Goal: Find specific page/section: Find specific page/section

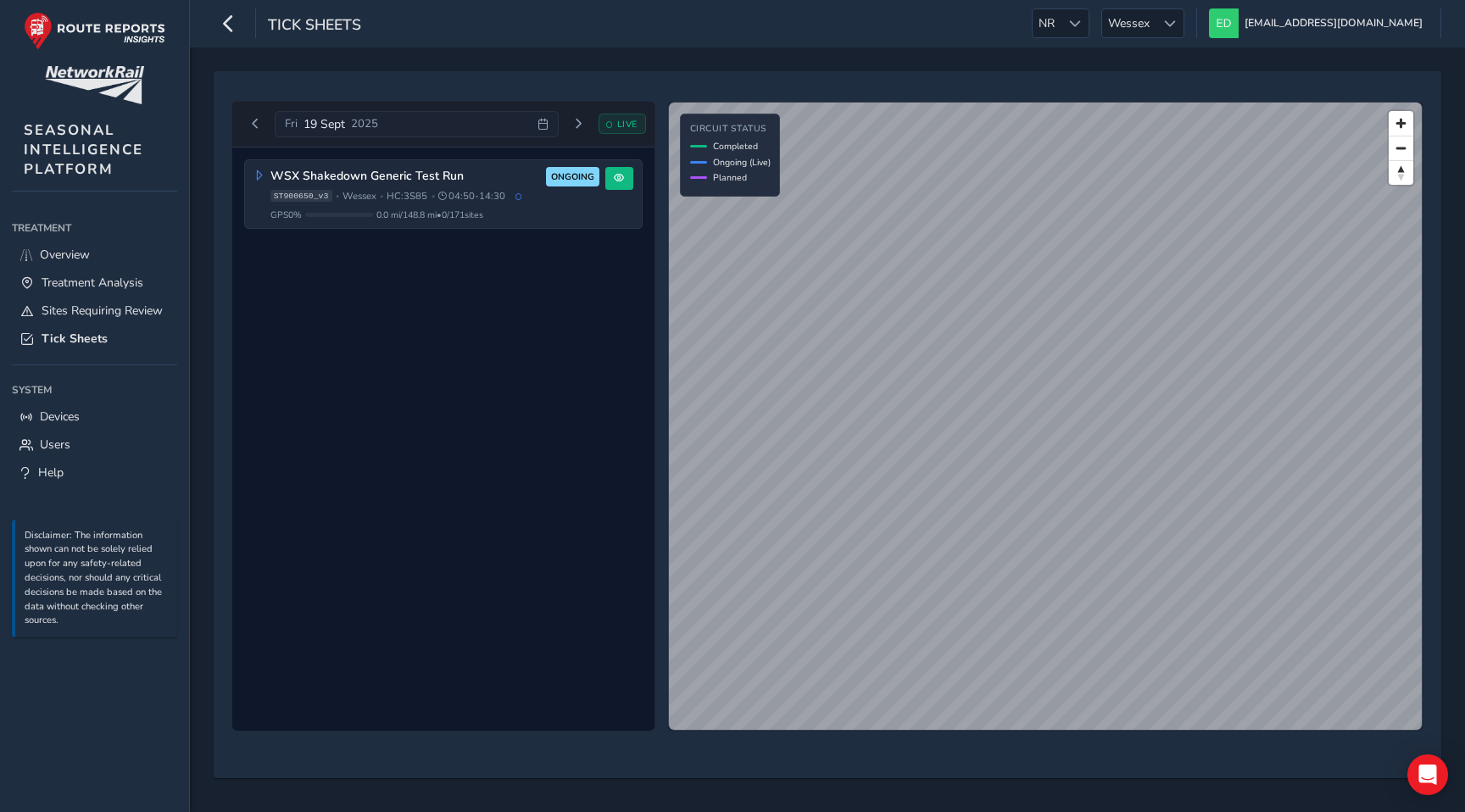
click at [356, 284] on div "WSX Shakedown Generic Test Run ONGOING ST900650_v3 • [GEOGRAPHIC_DATA] • HC: 3S…" at bounding box center [443, 439] width 423 height 584
click at [246, 124] on button "Previous day" at bounding box center [255, 124] width 28 height 21
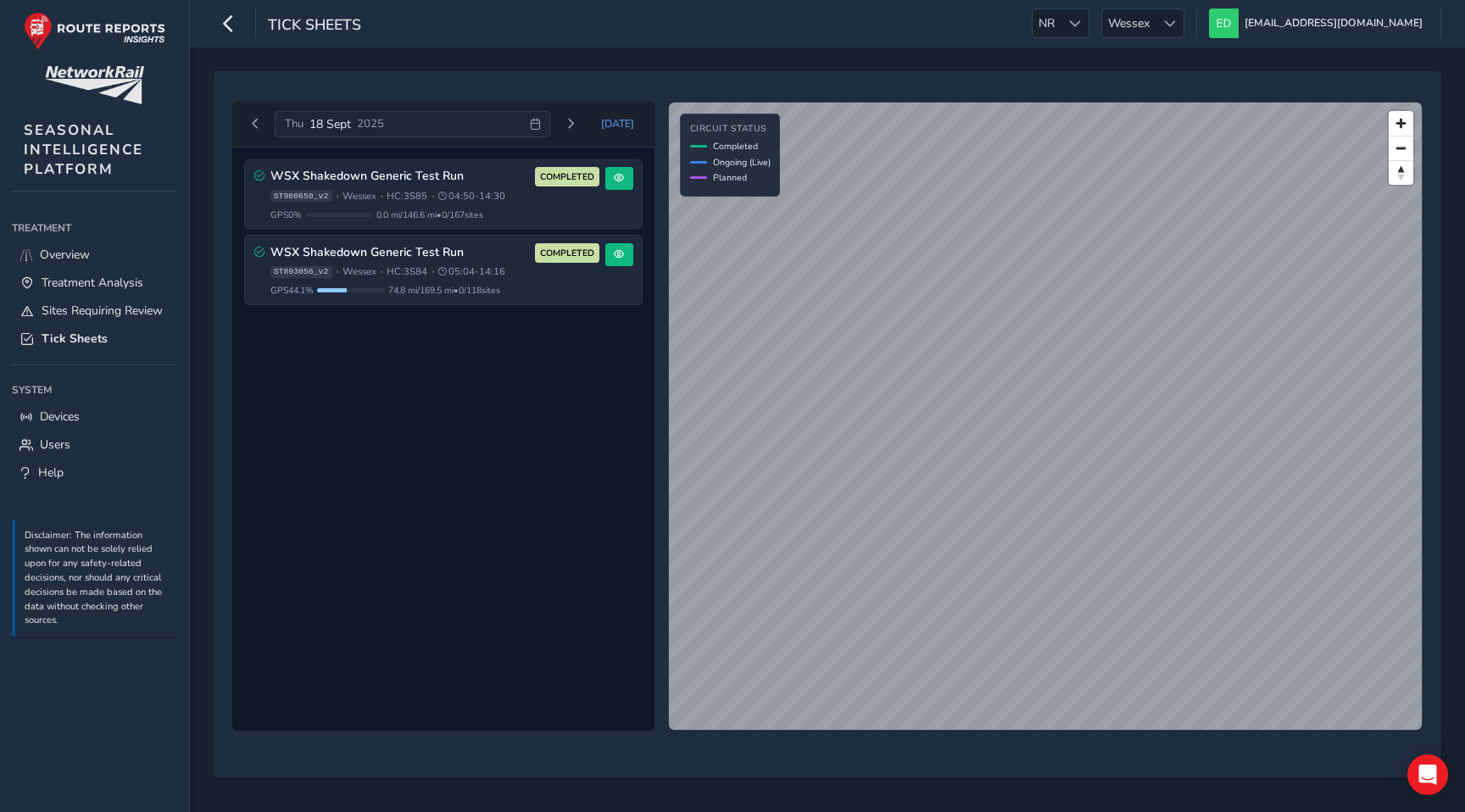
click at [511, 121] on div "[DATE]" at bounding box center [413, 124] width 276 height 27
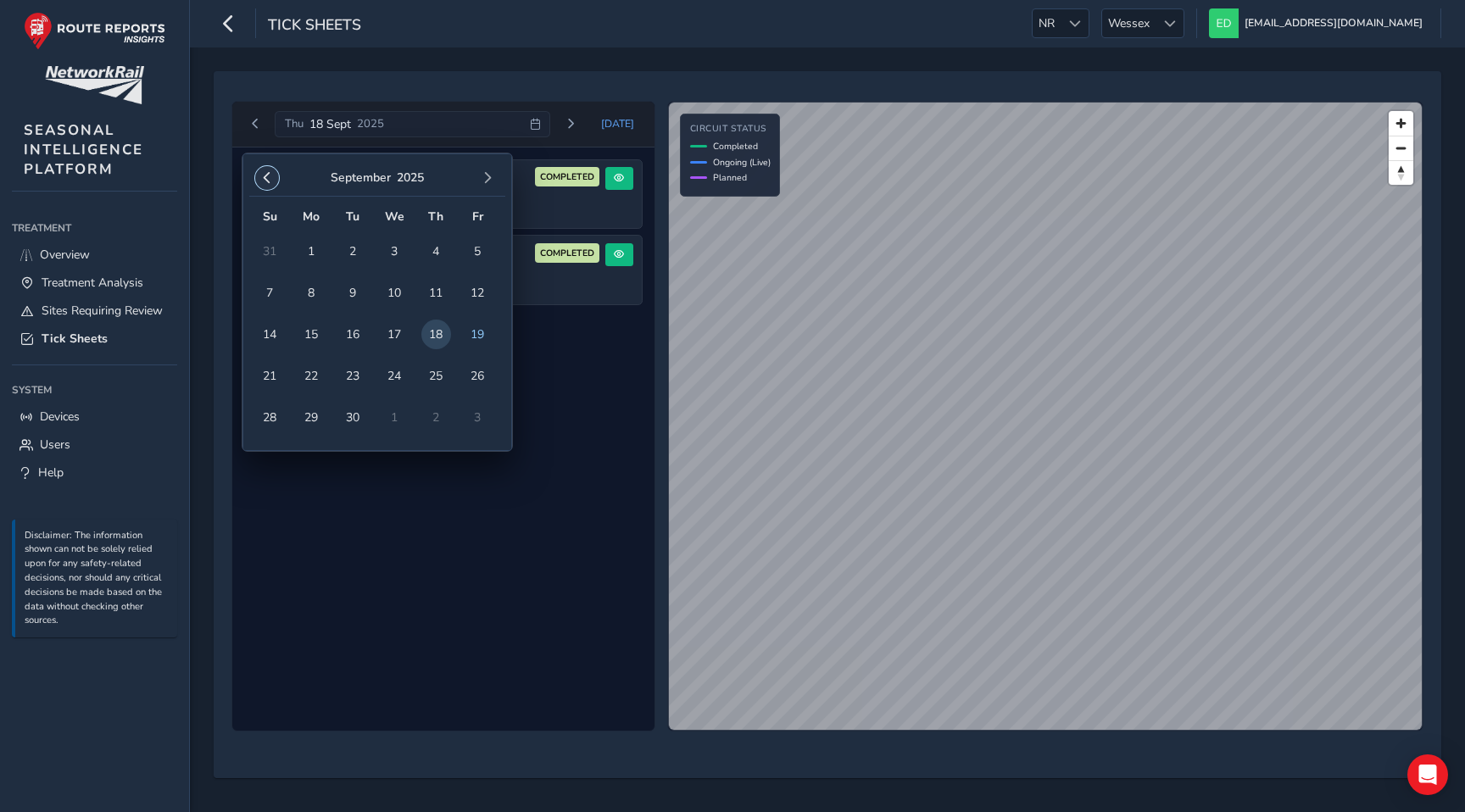
click at [263, 179] on span "button" at bounding box center [267, 178] width 12 height 12
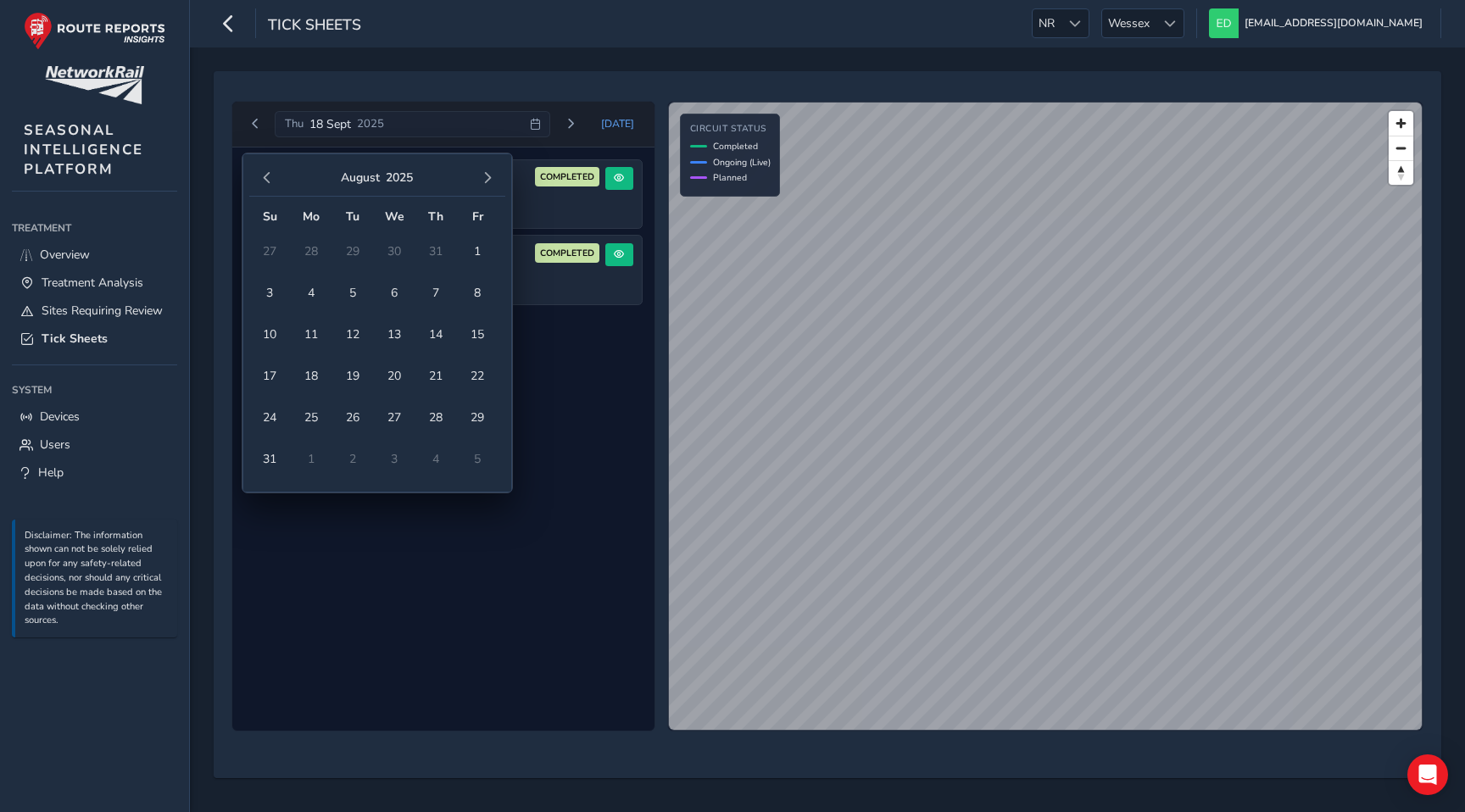
click at [263, 179] on span "button" at bounding box center [267, 178] width 12 height 12
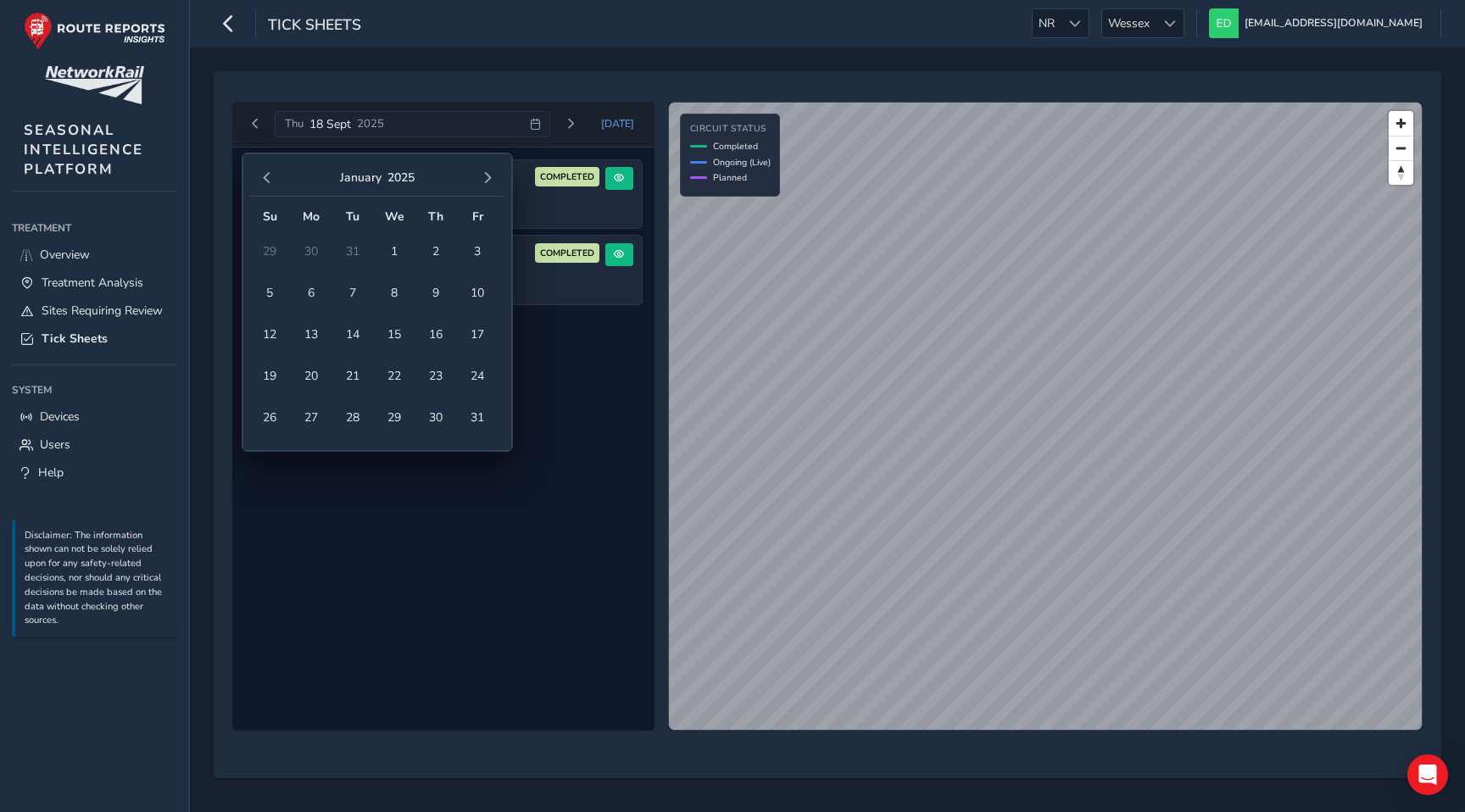
click at [263, 179] on span "button" at bounding box center [267, 178] width 12 height 12
click at [268, 184] on button "button" at bounding box center [266, 178] width 23 height 23
click at [474, 258] on span "1" at bounding box center [477, 252] width 30 height 29
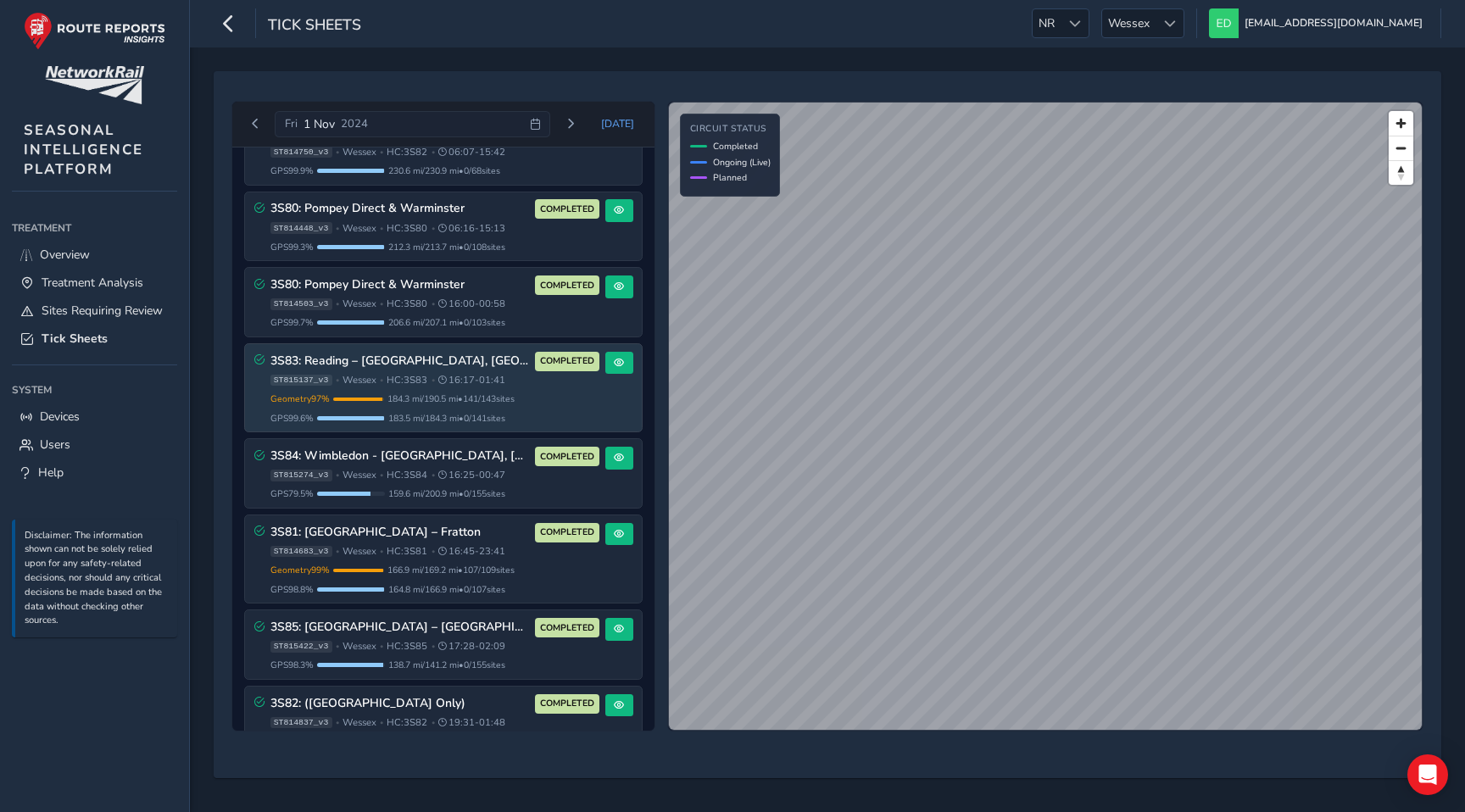
scroll to position [487, 0]
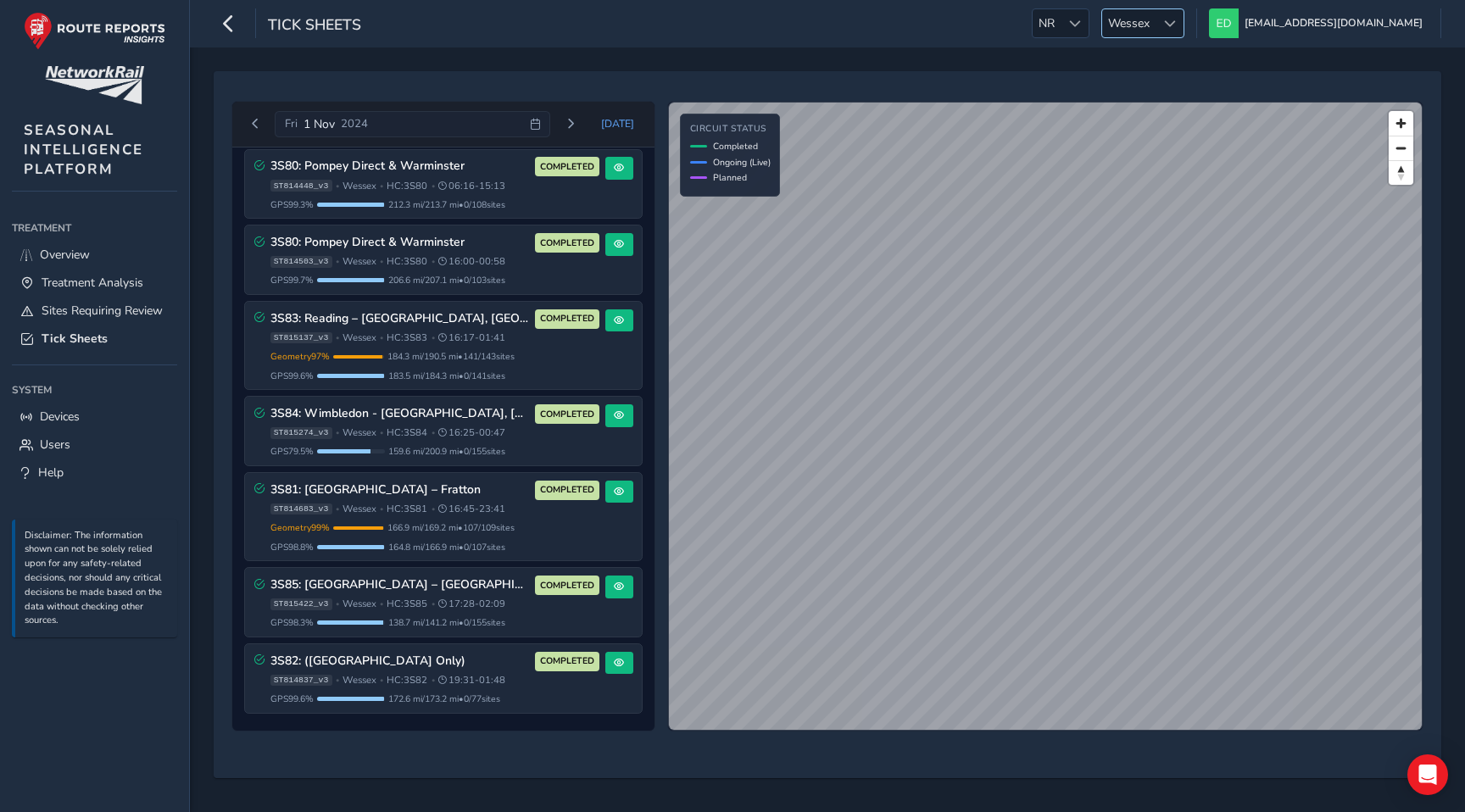
click at [1156, 26] on span "Wessex" at bounding box center [1129, 23] width 54 height 28
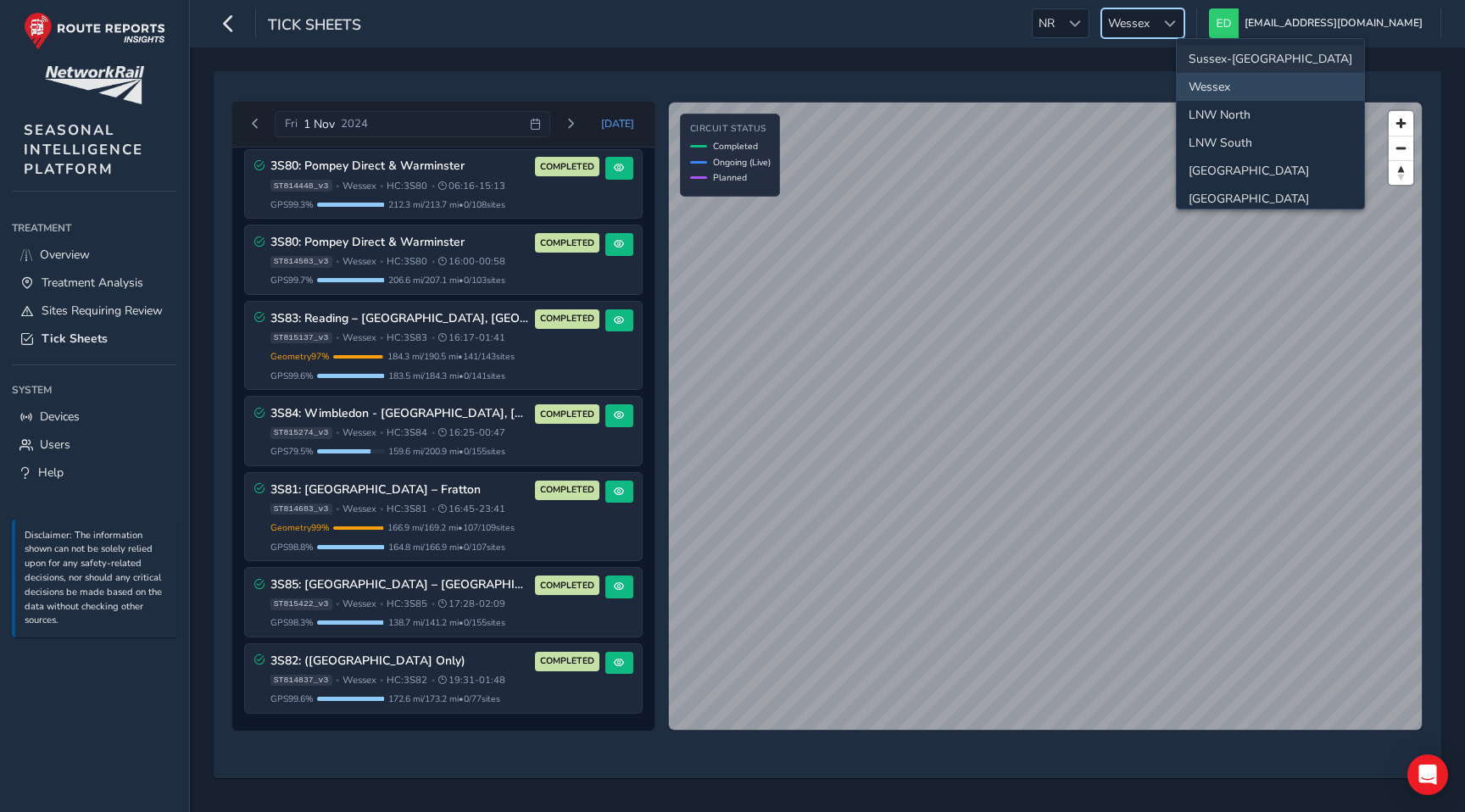
click at [1213, 53] on li "Sussex-[GEOGRAPHIC_DATA]" at bounding box center [1271, 59] width 187 height 28
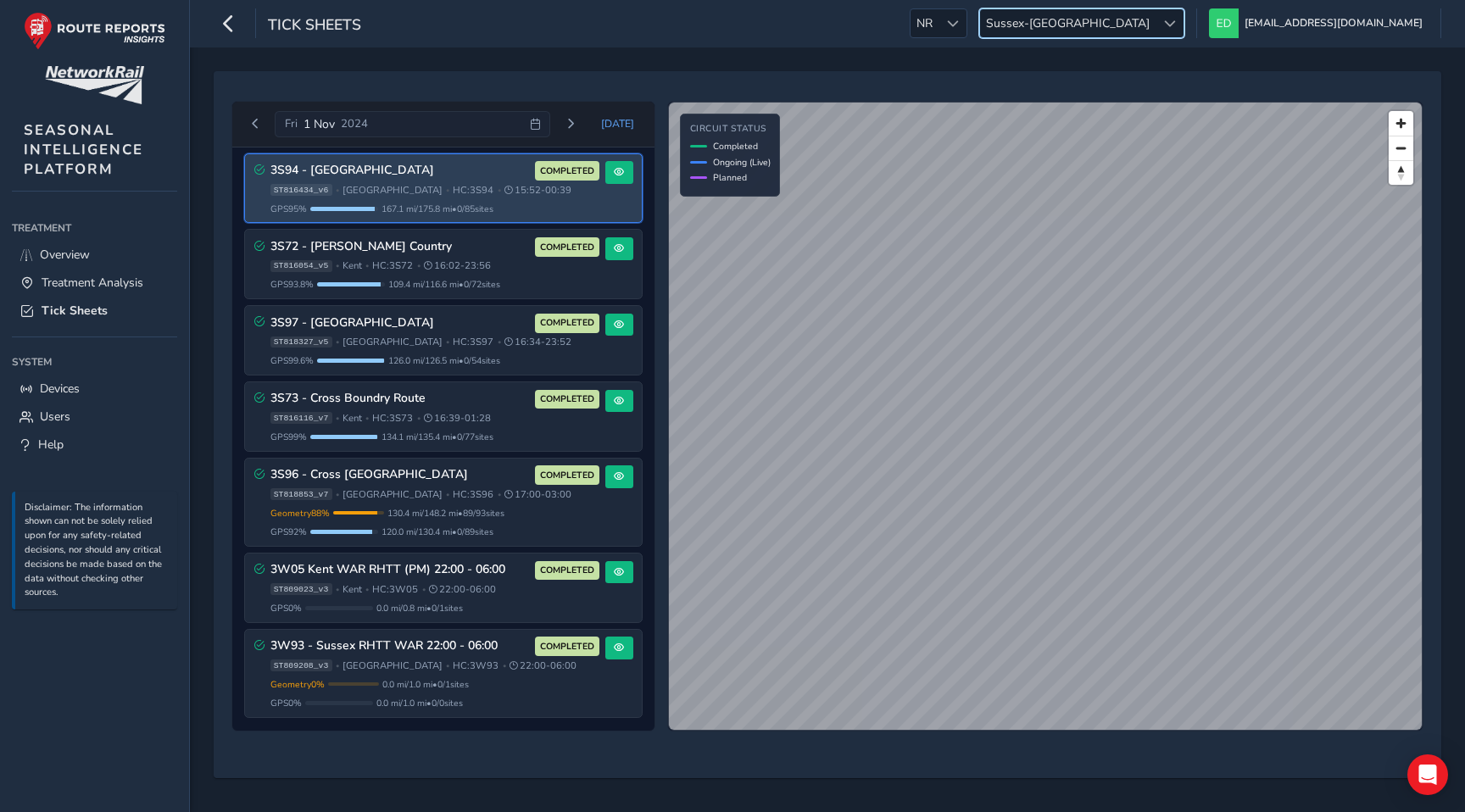
scroll to position [1305, 0]
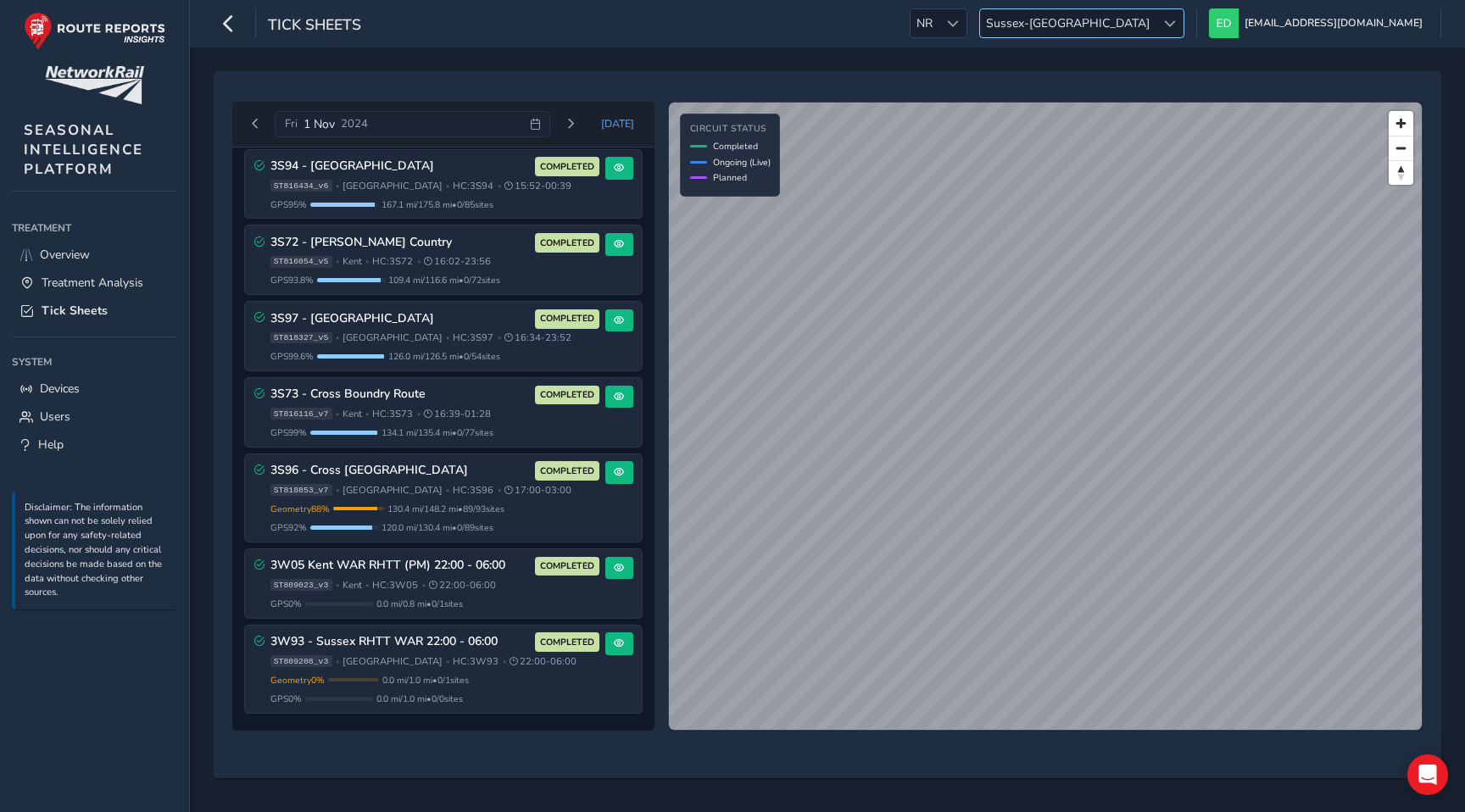
click at [1156, 21] on span "Sussex-[GEOGRAPHIC_DATA]" at bounding box center [1068, 23] width 175 height 28
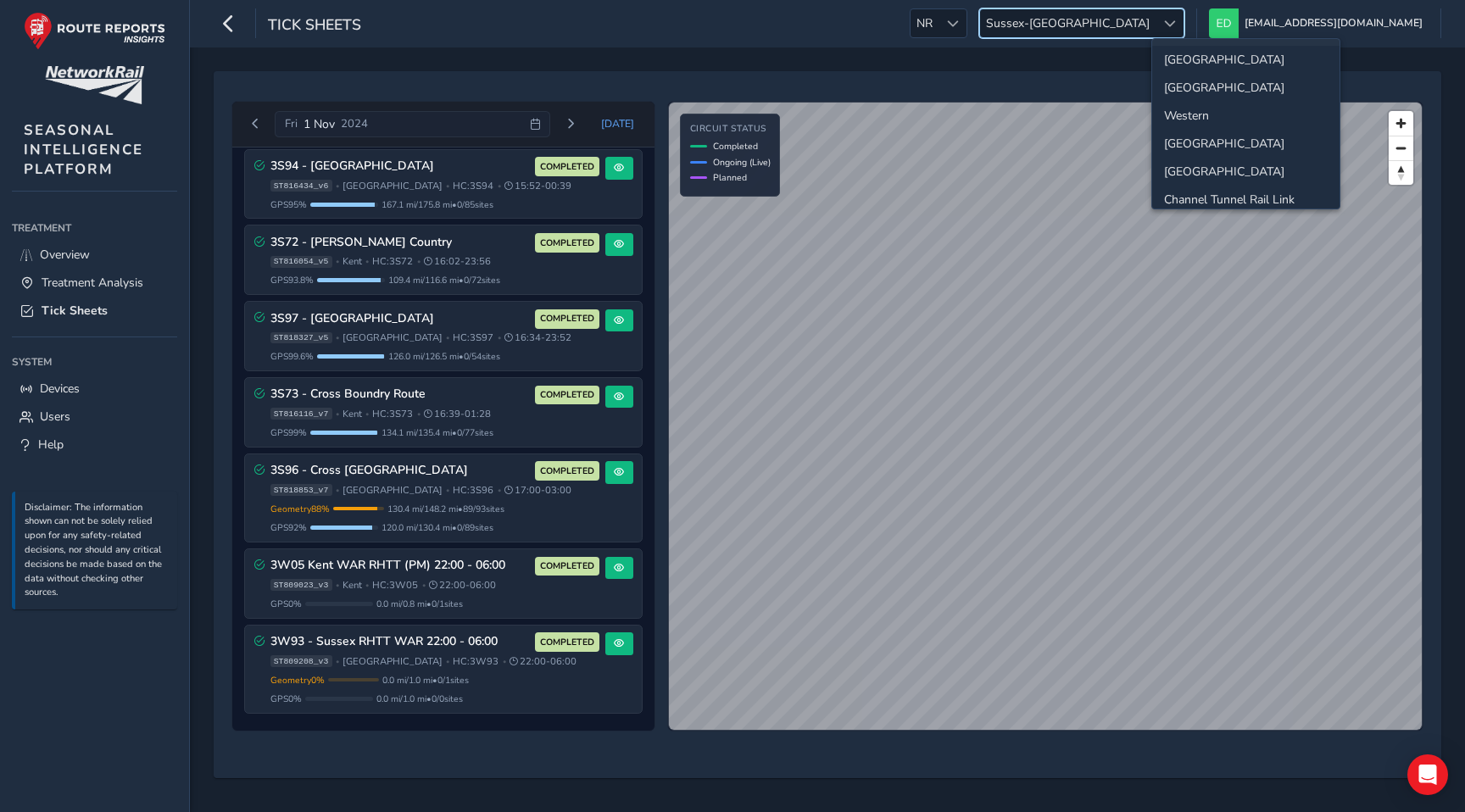
scroll to position [115, 0]
click at [1207, 141] on li "[GEOGRAPHIC_DATA]" at bounding box center [1246, 140] width 187 height 28
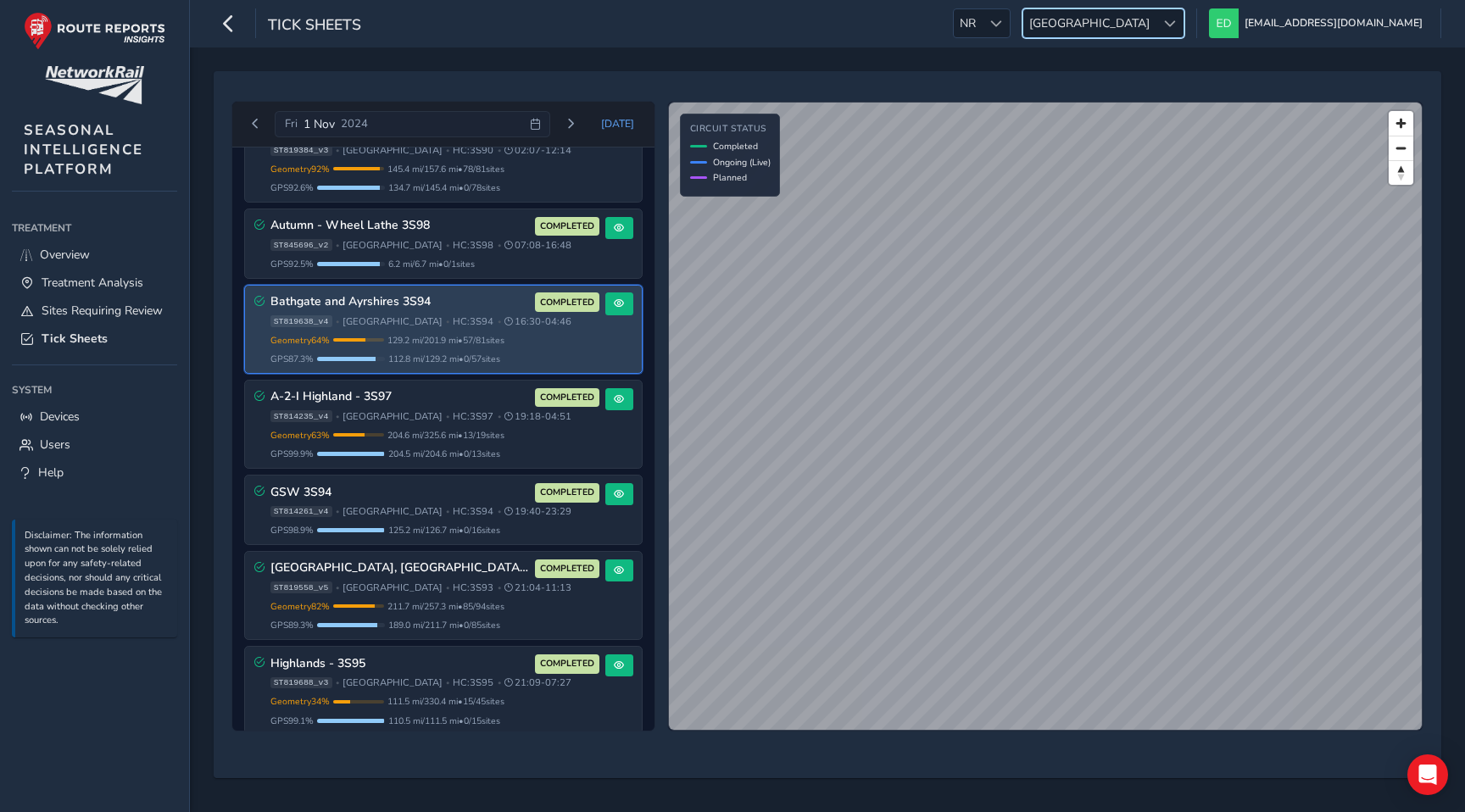
scroll to position [65, 0]
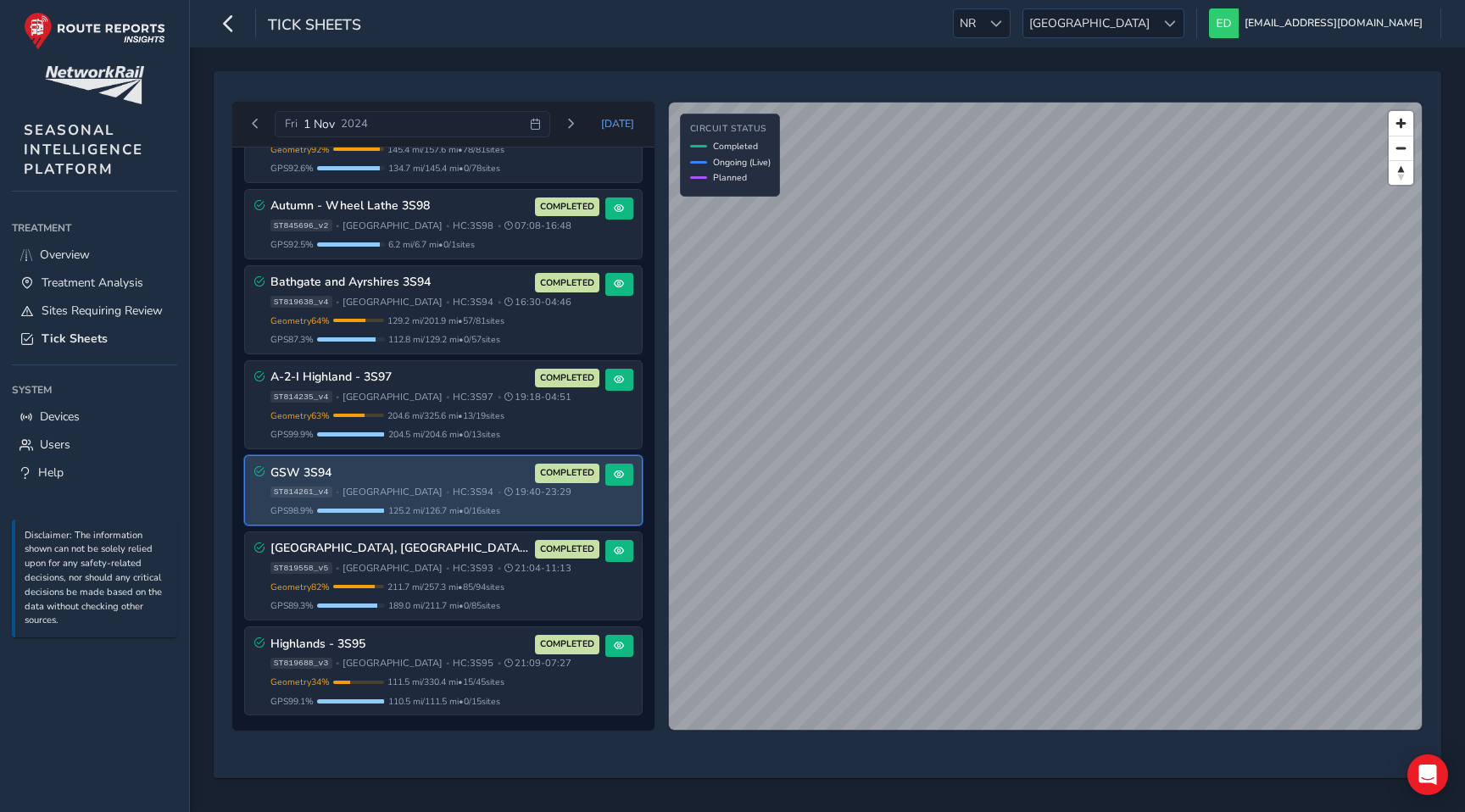
click at [464, 515] on div "GSW 3S94 COMPLETED ST814261_v4 • Scotland • HC: 3S94 • 19:40 - 23:29 GPS 98.9 %…" at bounding box center [443, 490] width 397 height 69
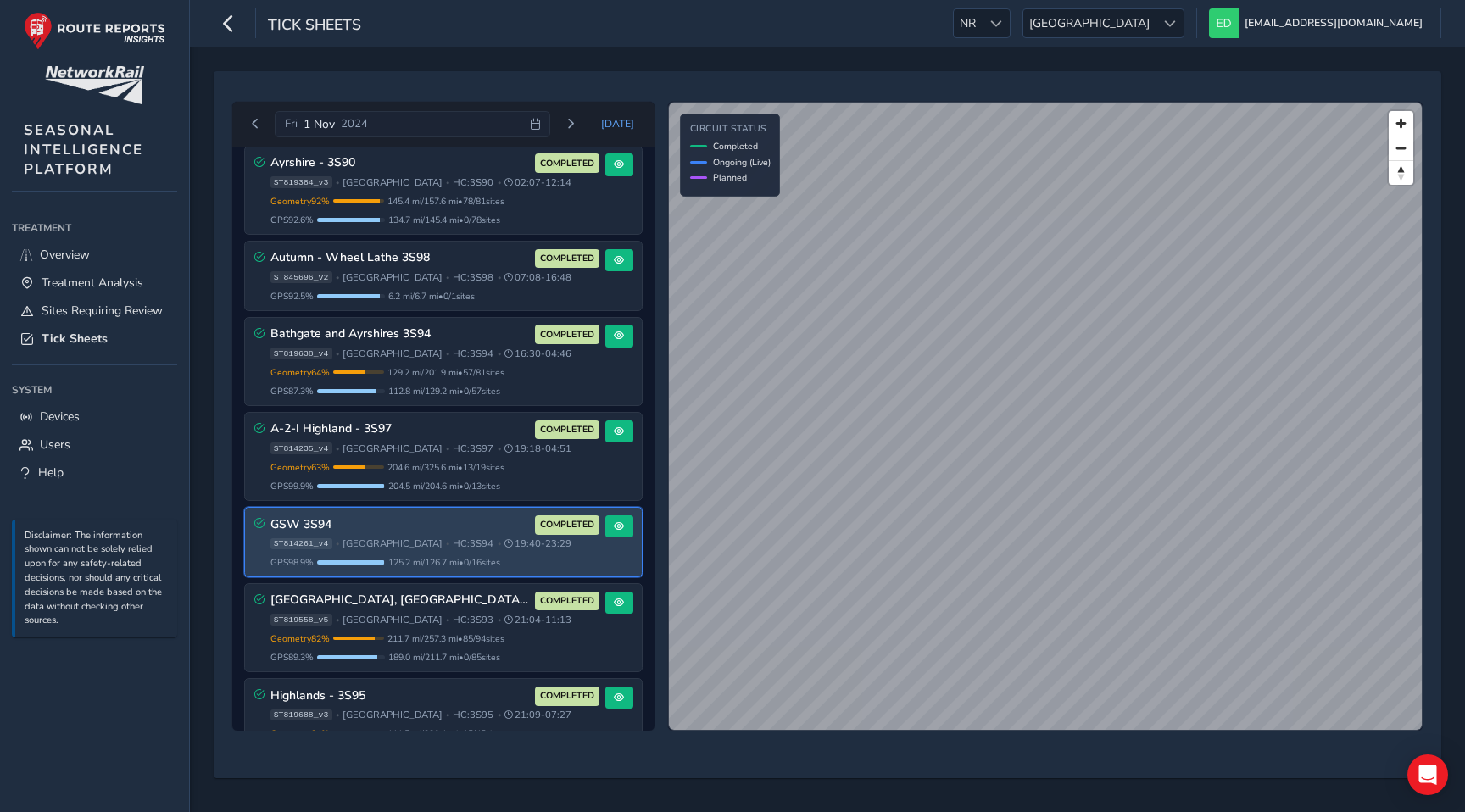
scroll to position [0, 0]
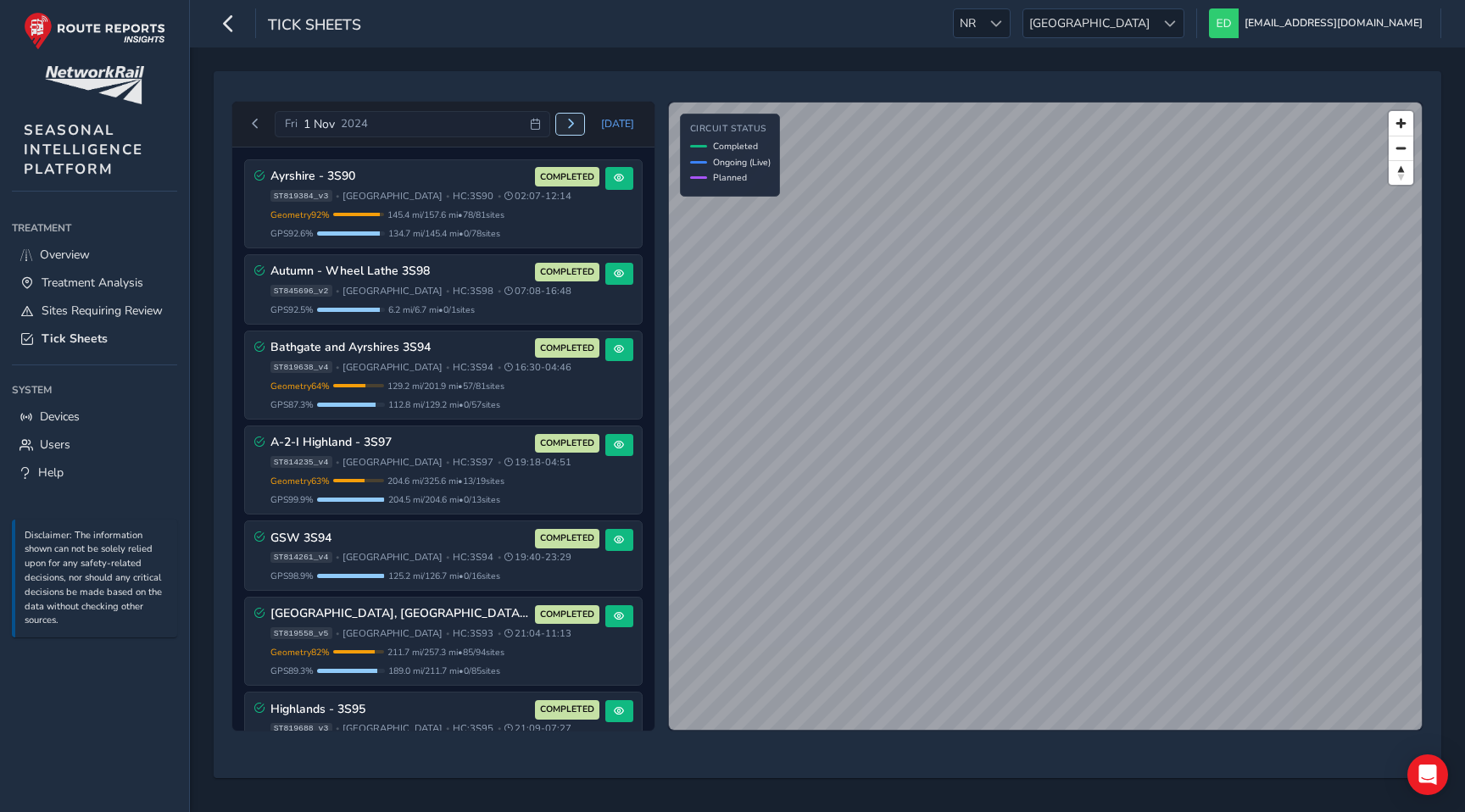
click at [575, 128] on span "Next day" at bounding box center [571, 124] width 10 height 10
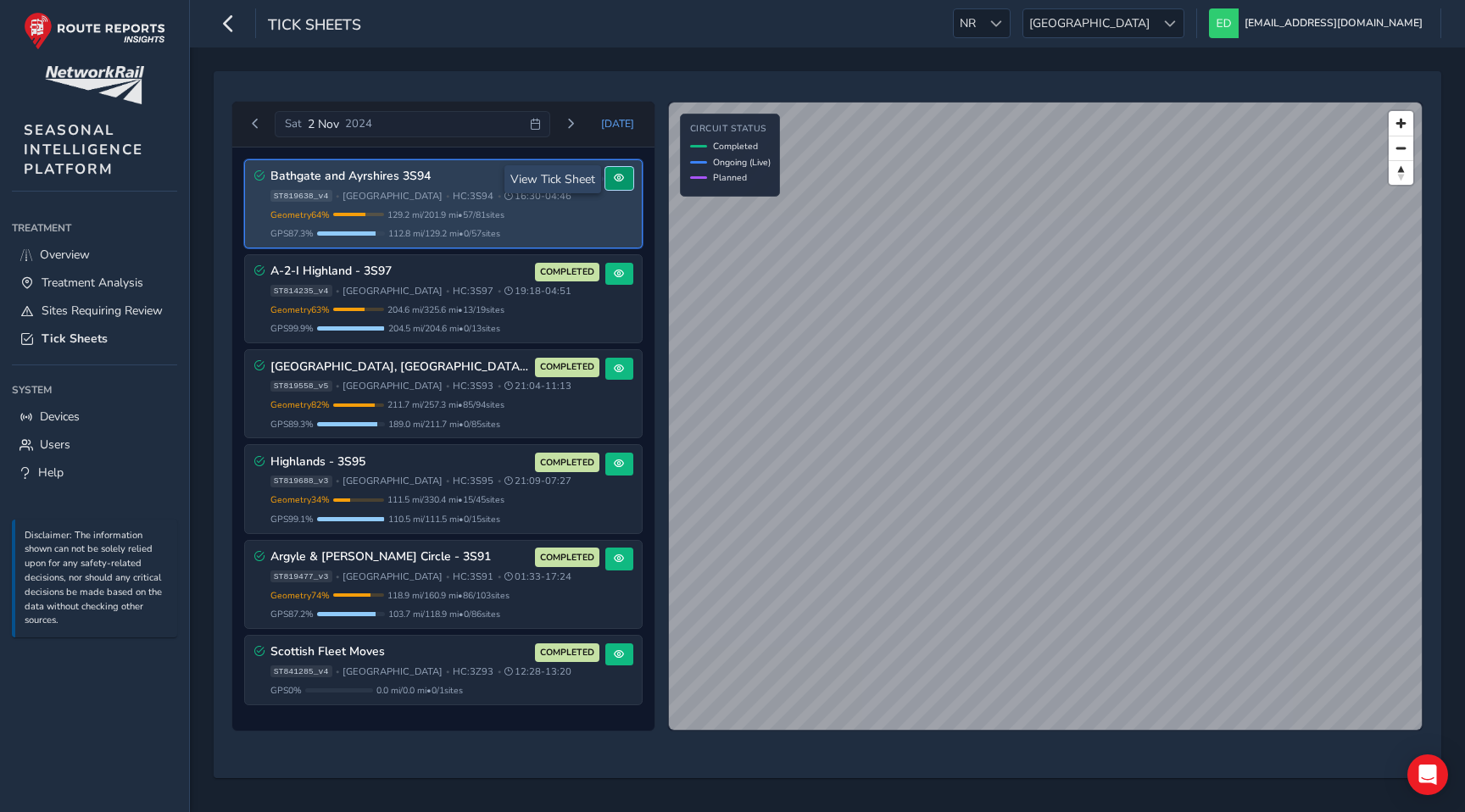
click at [622, 175] on span at bounding box center [619, 178] width 10 height 10
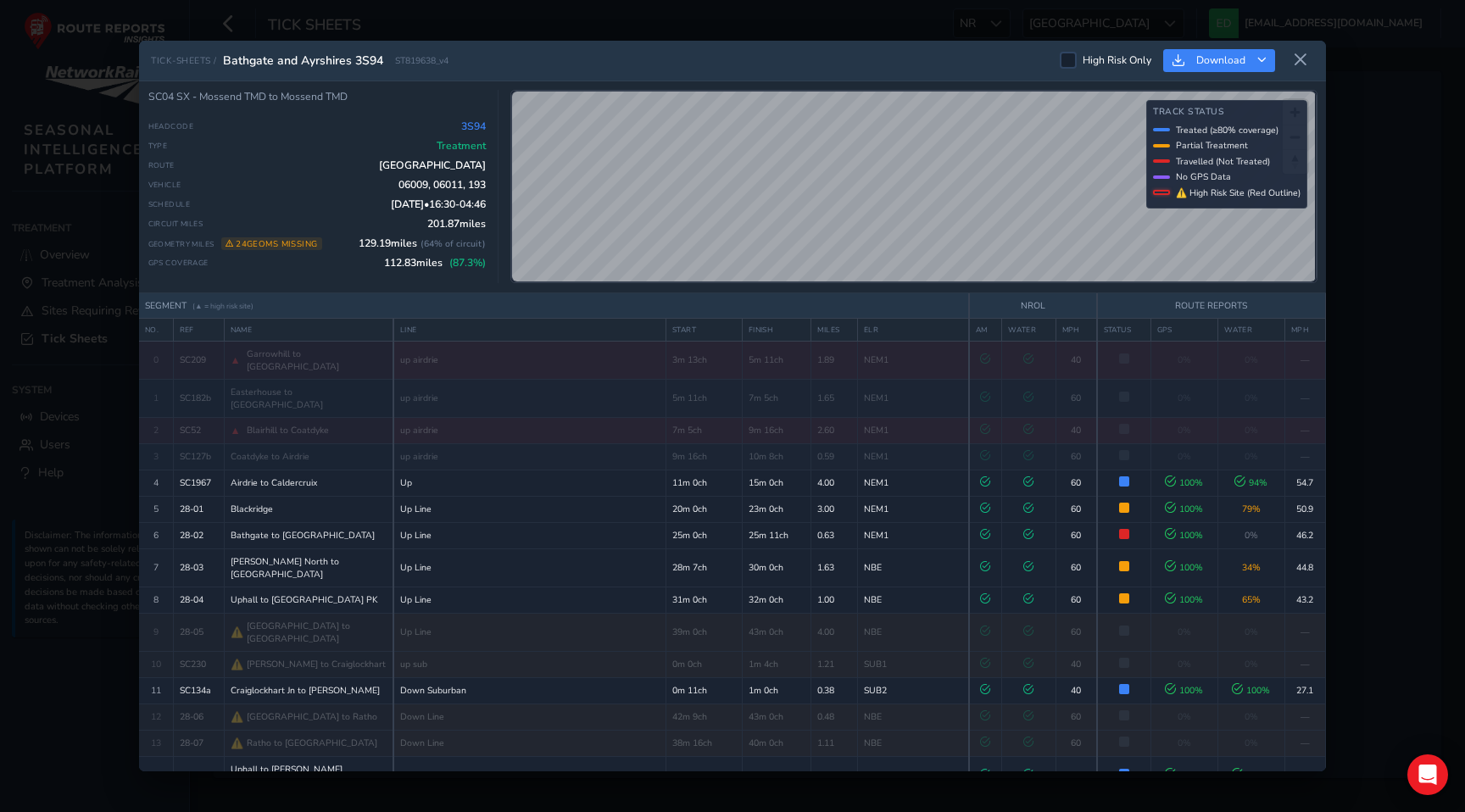
click at [464, 125] on span "3S94" at bounding box center [474, 127] width 24 height 14
click at [1305, 62] on icon at bounding box center [1301, 61] width 16 height 16
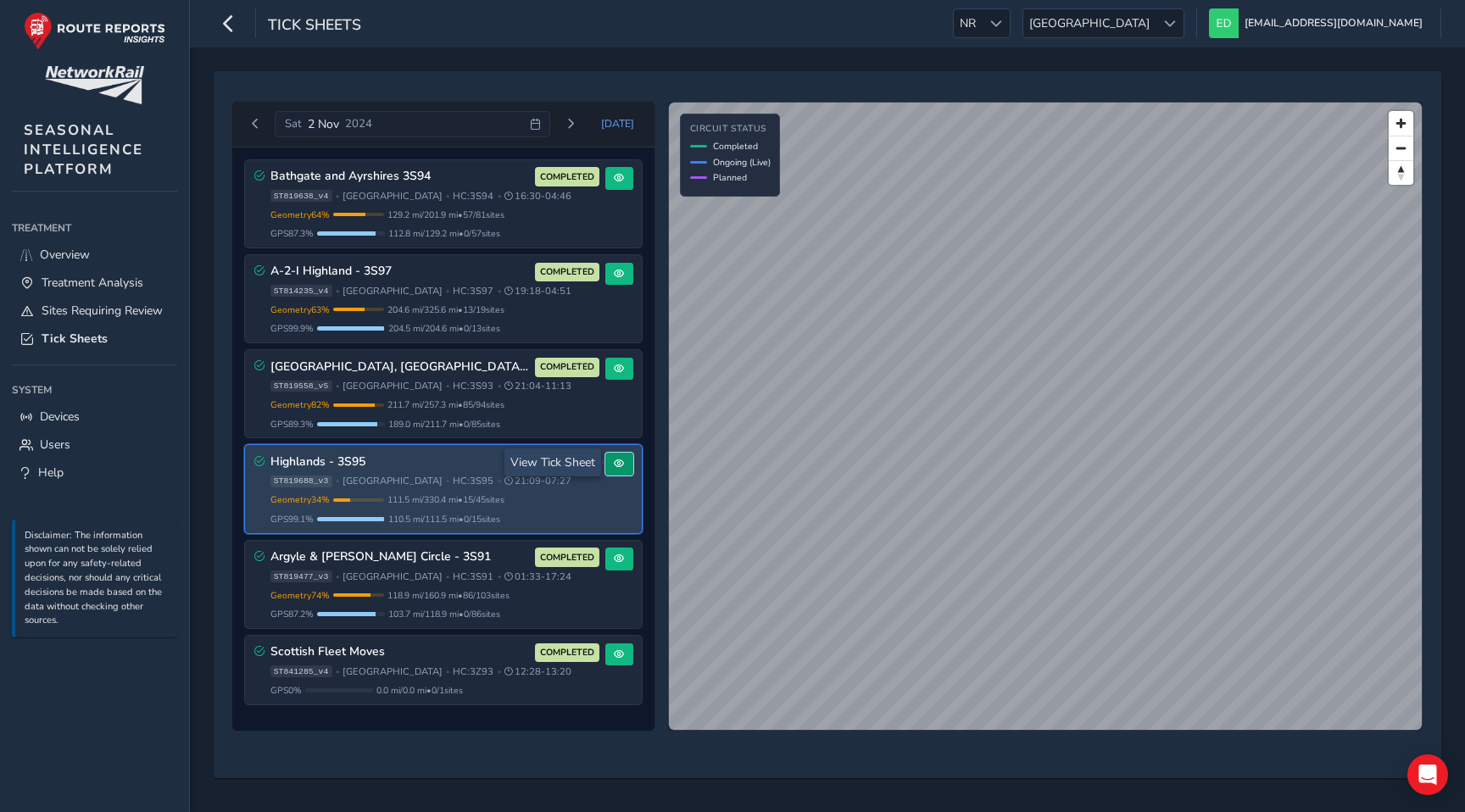
click at [632, 458] on button at bounding box center [620, 464] width 28 height 23
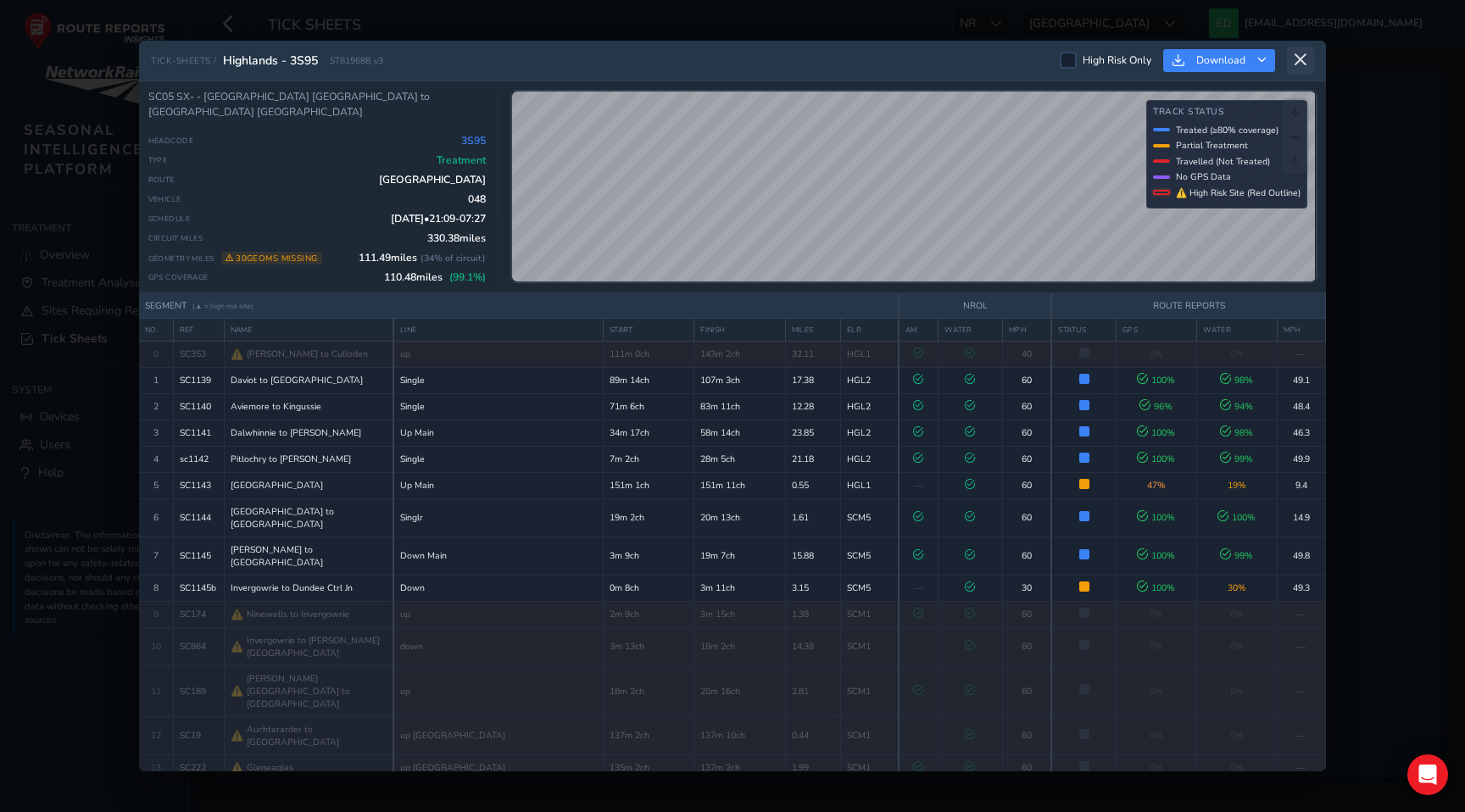
click at [1305, 62] on icon at bounding box center [1301, 61] width 16 height 16
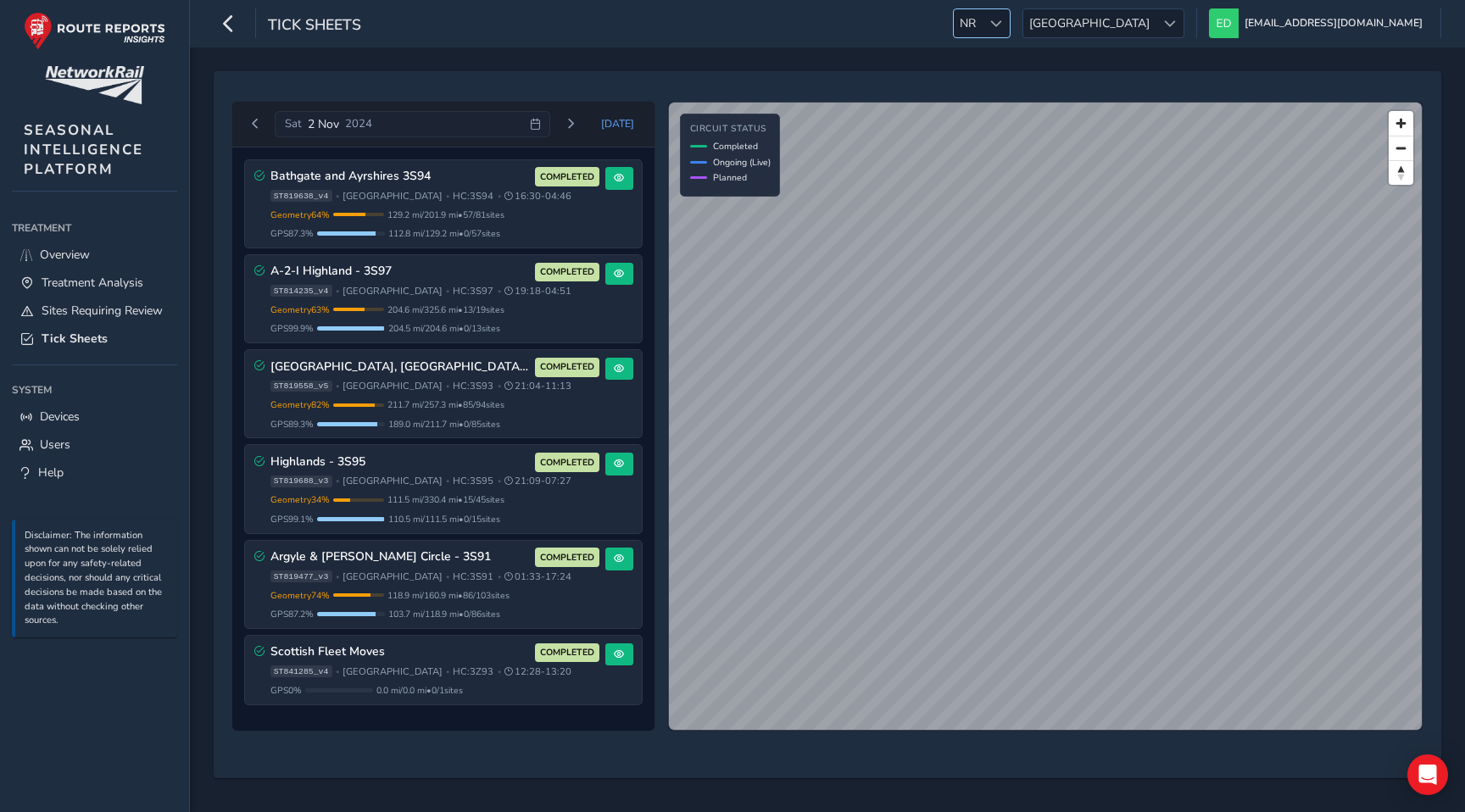
click at [1010, 21] on div at bounding box center [995, 23] width 28 height 28
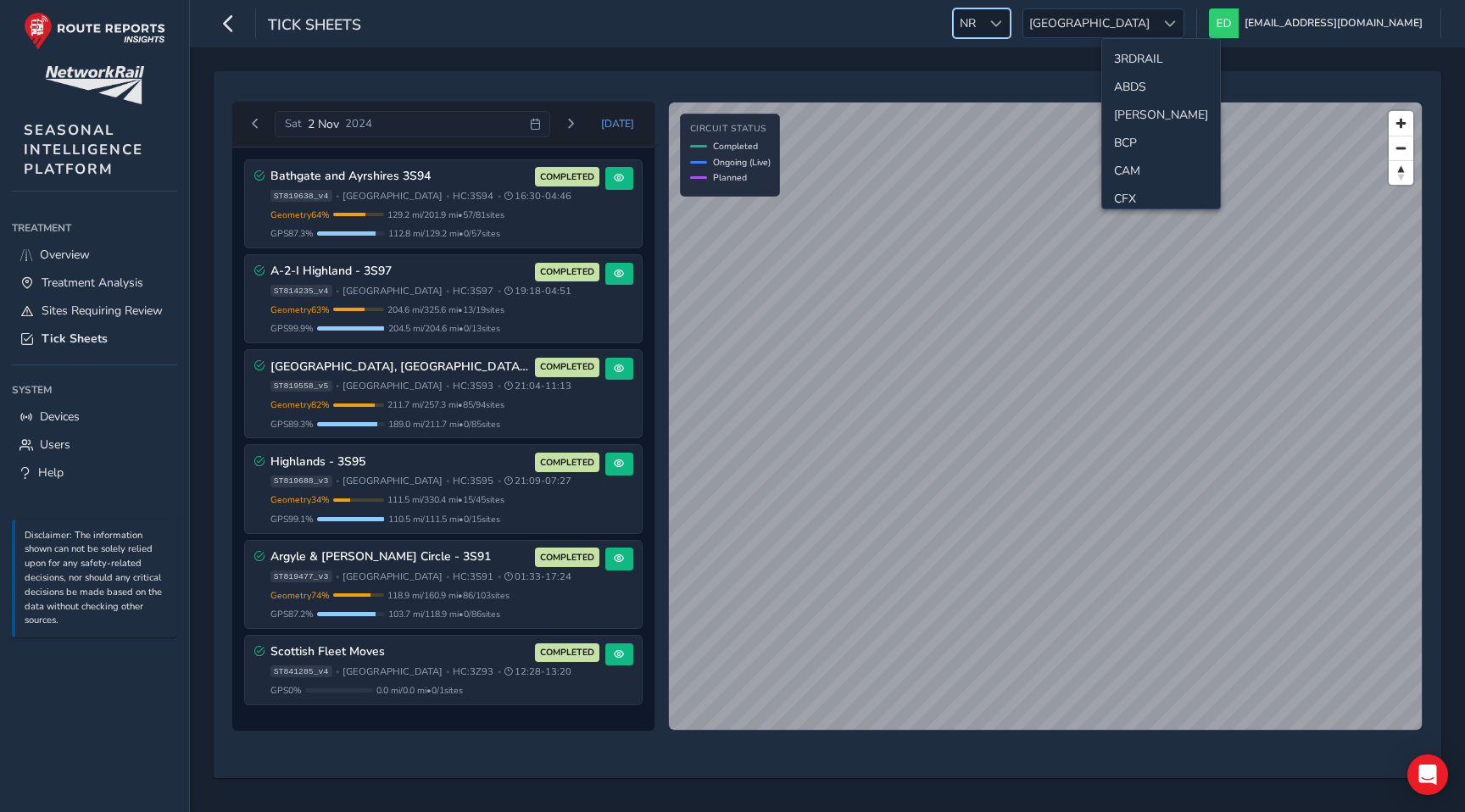
scroll to position [452, 0]
click at [548, 124] on div "Sat 2 Nov 2024" at bounding box center [413, 124] width 276 height 27
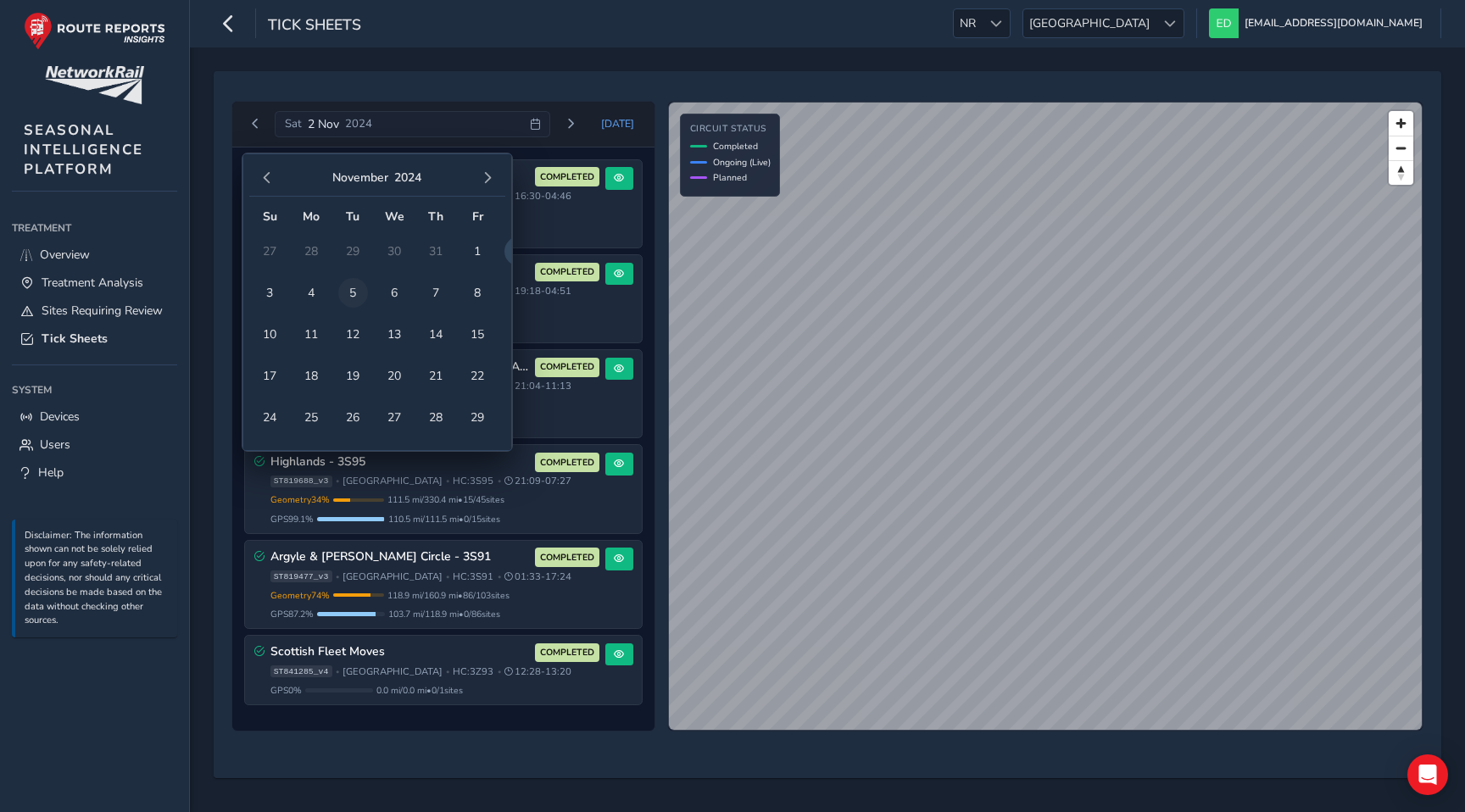
click at [351, 289] on span "5" at bounding box center [353, 292] width 30 height 29
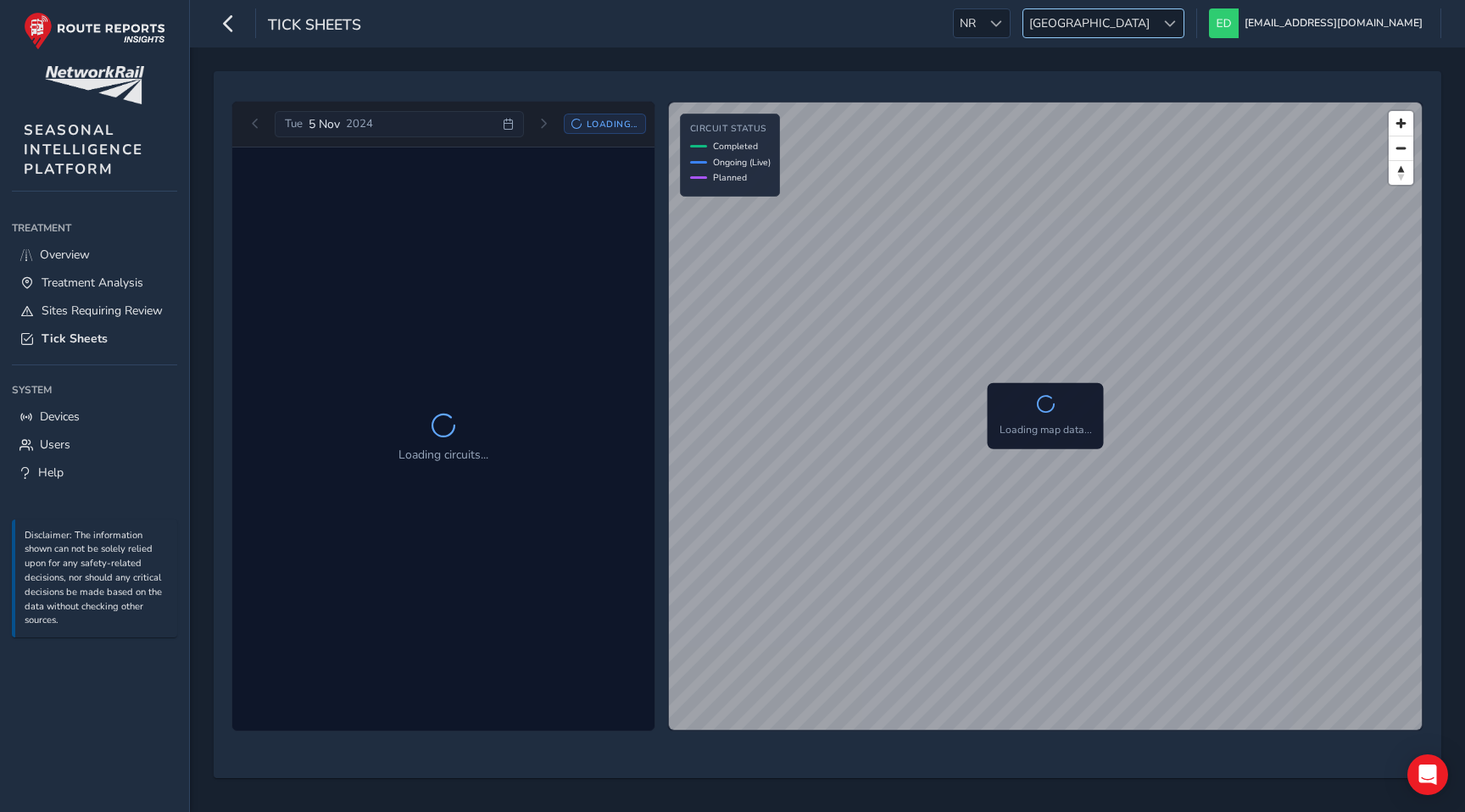
click at [1156, 22] on span "[GEOGRAPHIC_DATA]" at bounding box center [1089, 23] width 132 height 28
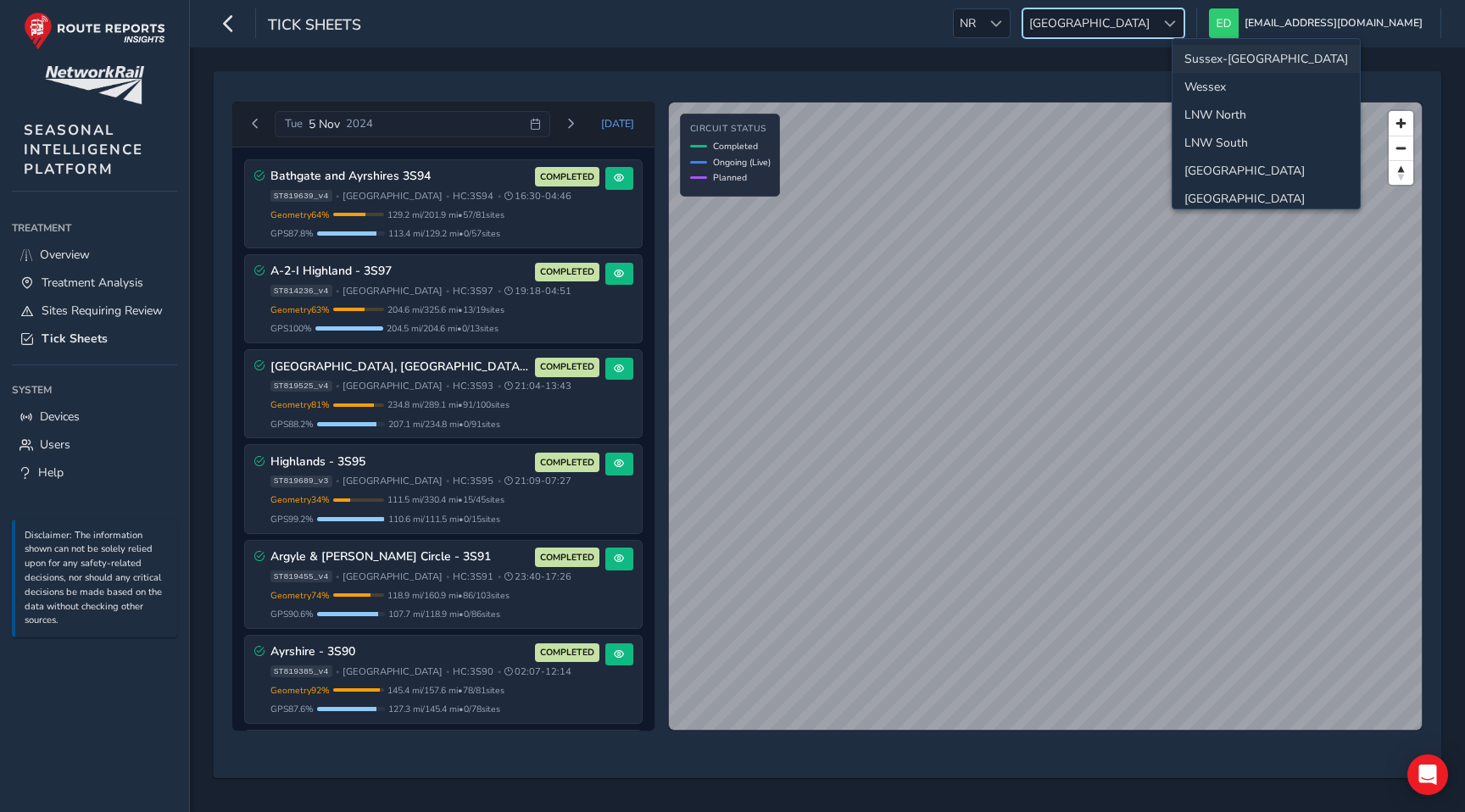
click at [1229, 59] on li "Sussex-[GEOGRAPHIC_DATA]" at bounding box center [1266, 59] width 187 height 28
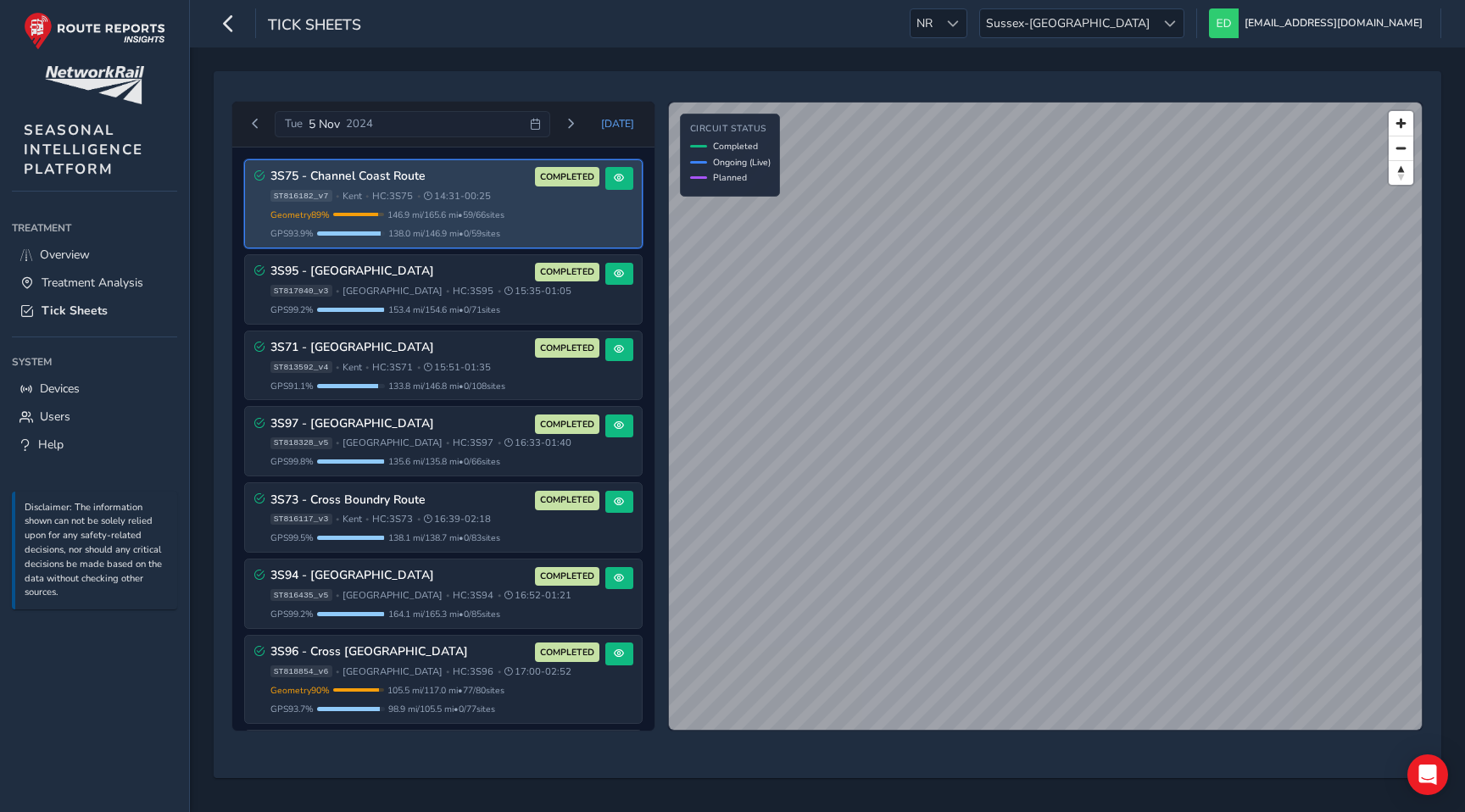
scroll to position [9, 62]
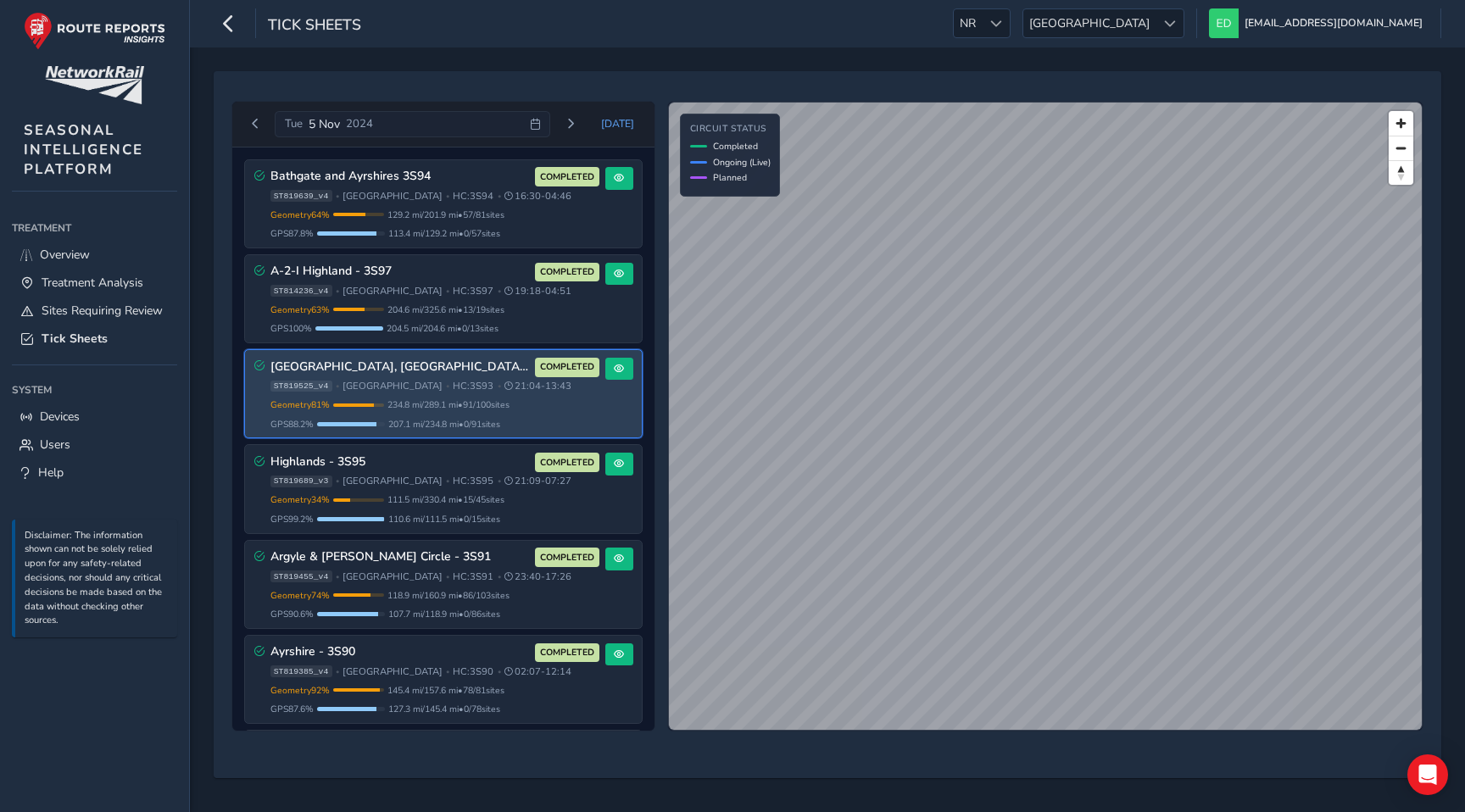
scroll to position [386, 0]
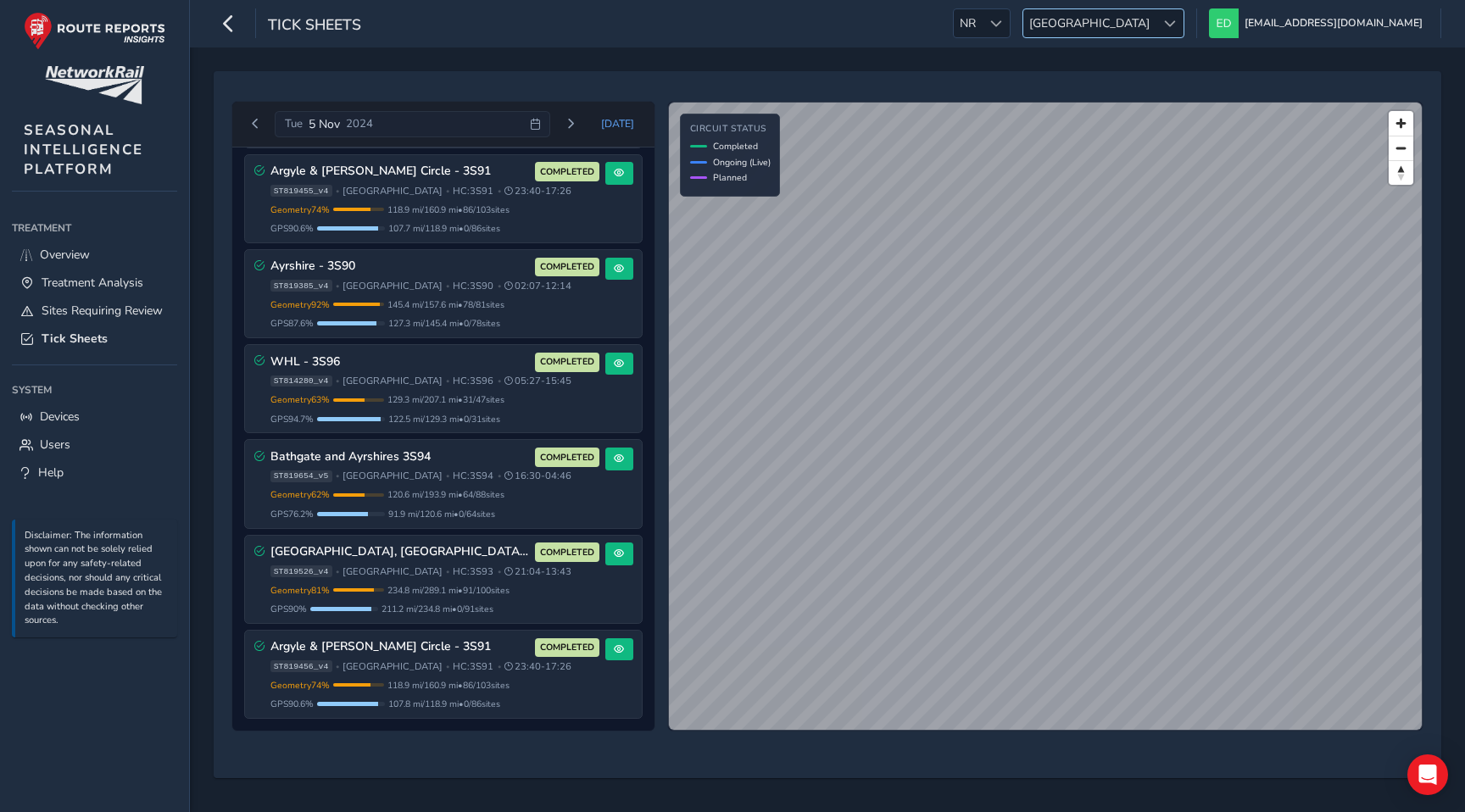
click at [1156, 22] on span "[GEOGRAPHIC_DATA]" at bounding box center [1089, 23] width 132 height 28
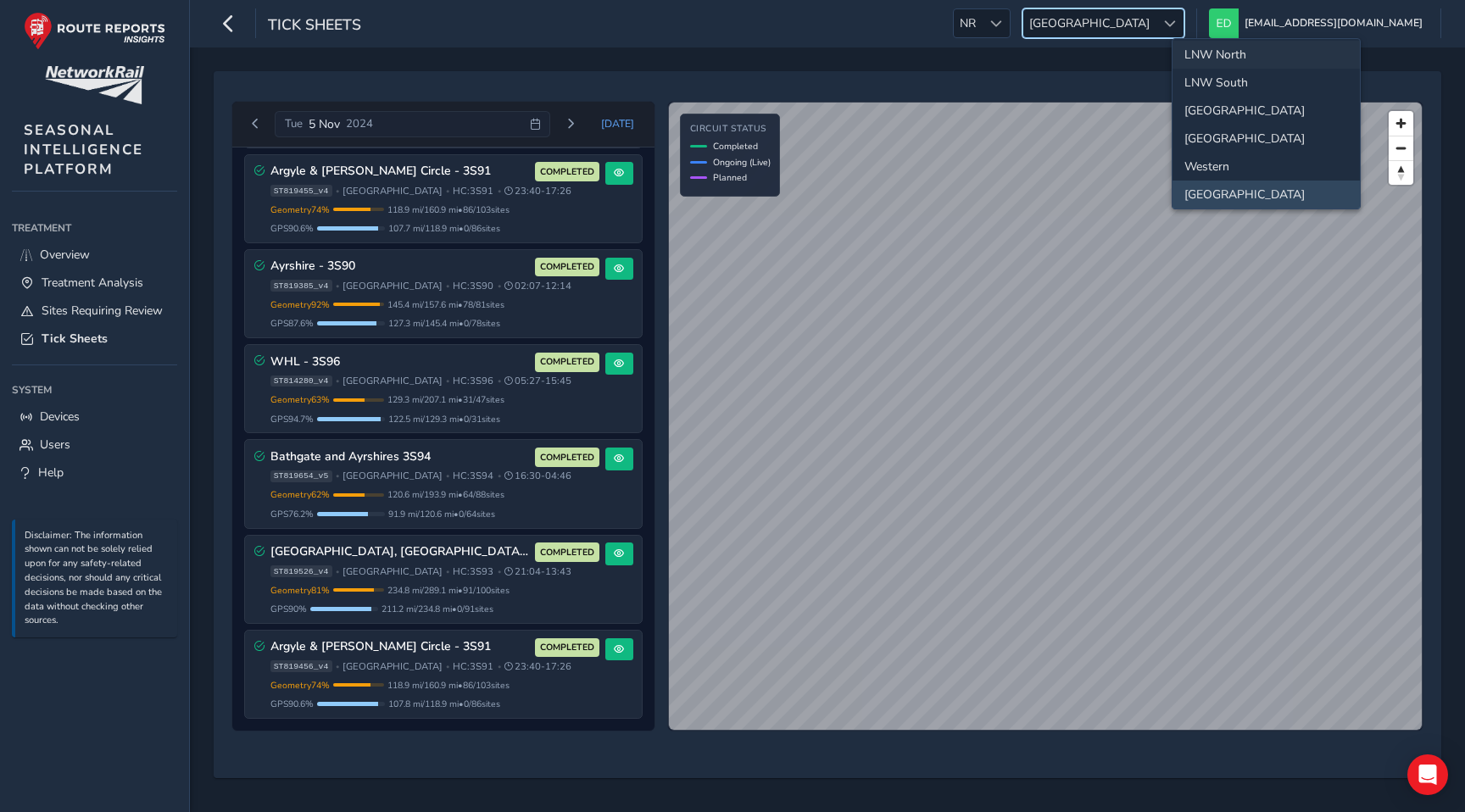
scroll to position [0, 0]
click at [1213, 56] on li "Sussex-[GEOGRAPHIC_DATA]" at bounding box center [1266, 59] width 187 height 28
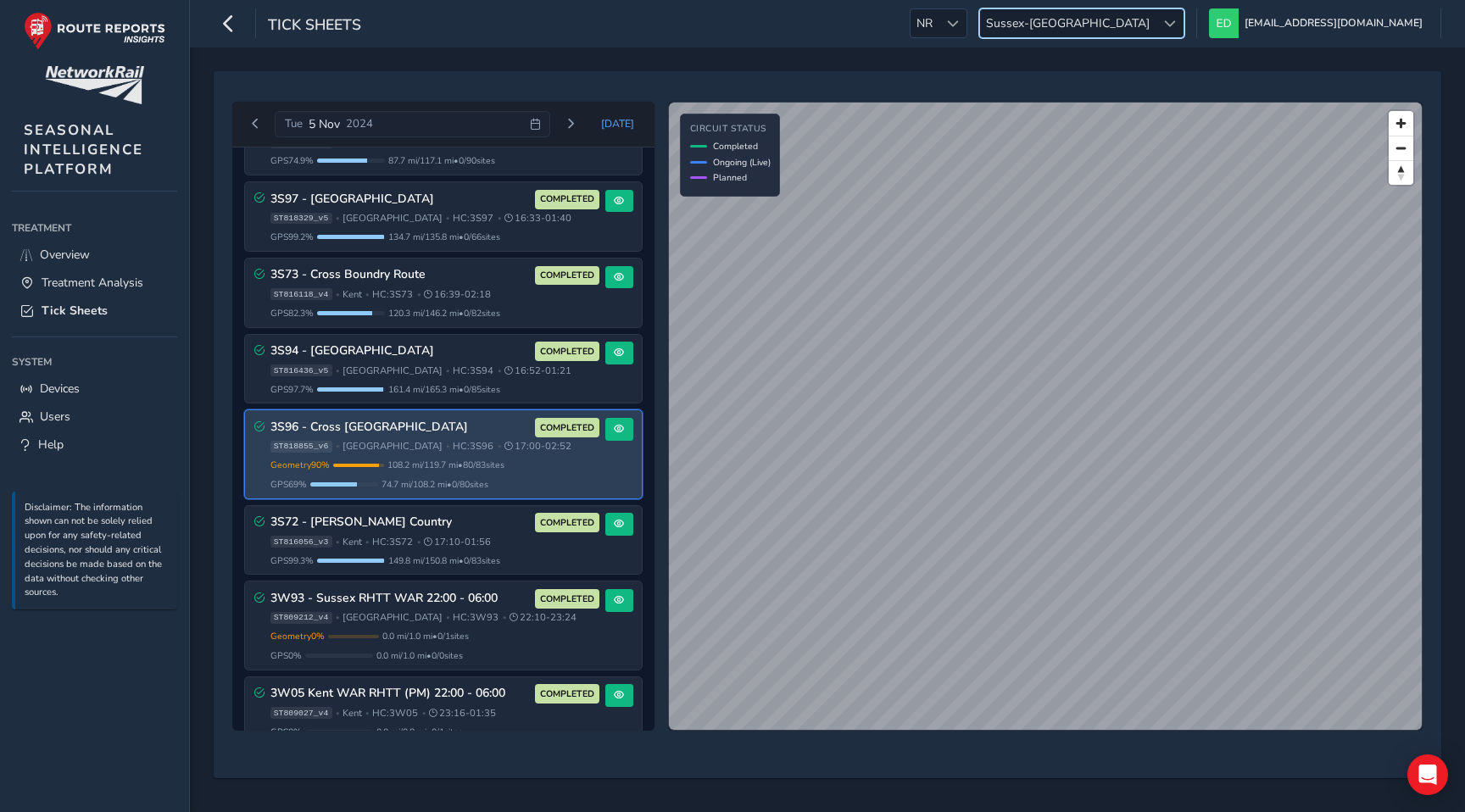
scroll to position [2141, 0]
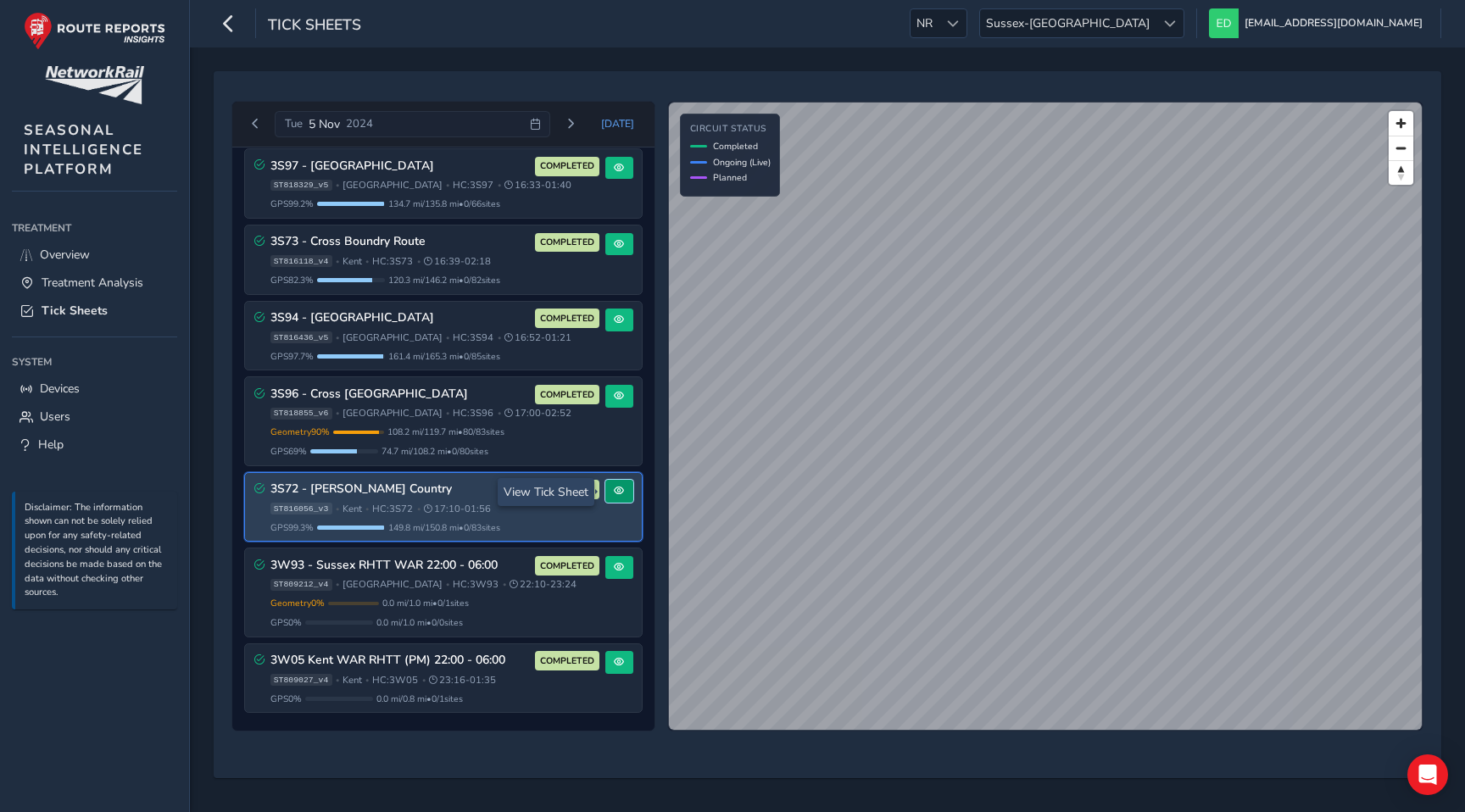
click at [614, 492] on span at bounding box center [619, 491] width 10 height 10
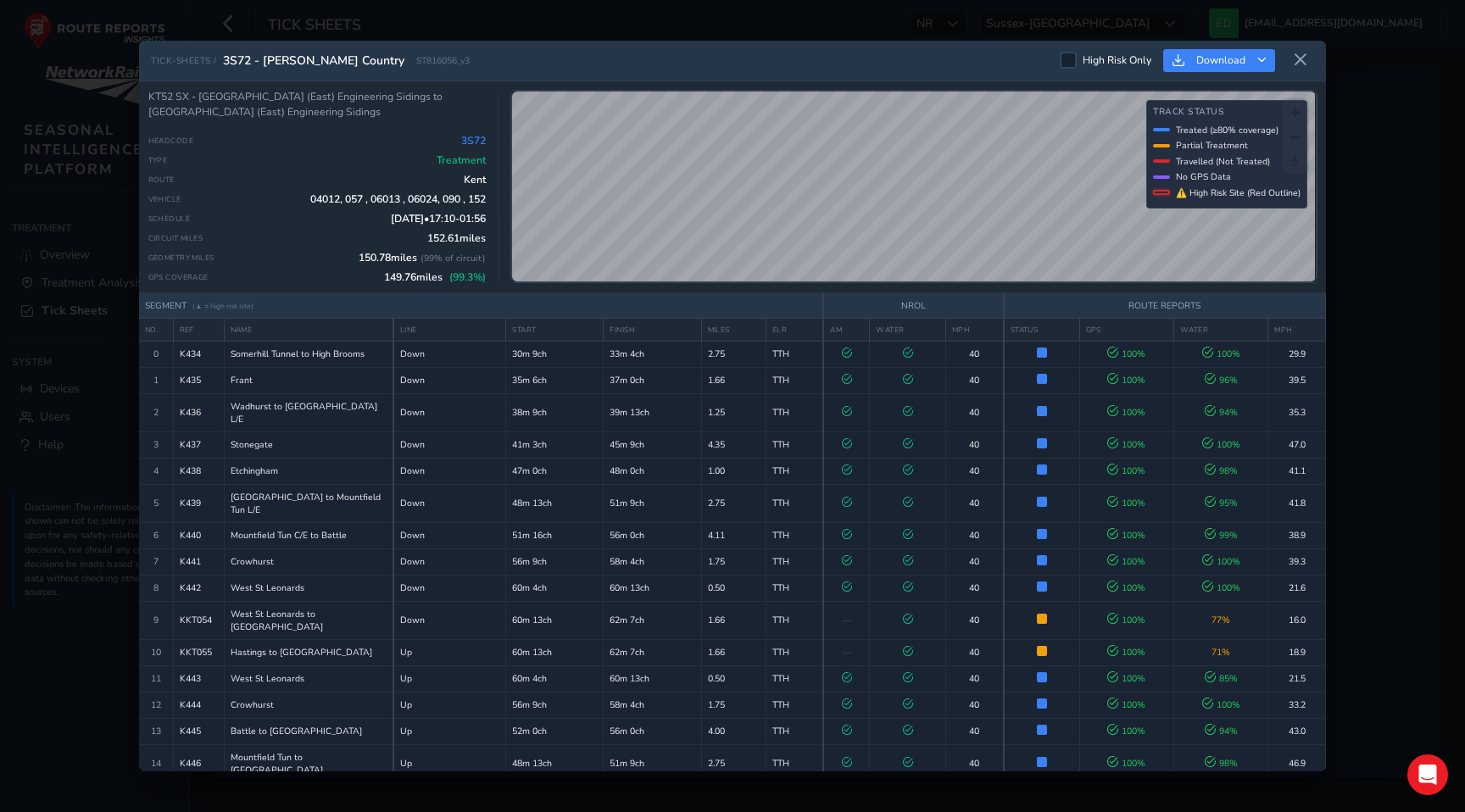
click at [365, 204] on span "04012, 057 , 06013 , 06024, 090 , 152" at bounding box center [398, 200] width 175 height 14
click at [369, 204] on span "04012, 057 , 06013 , 06024, 090 , 152" at bounding box center [398, 200] width 175 height 14
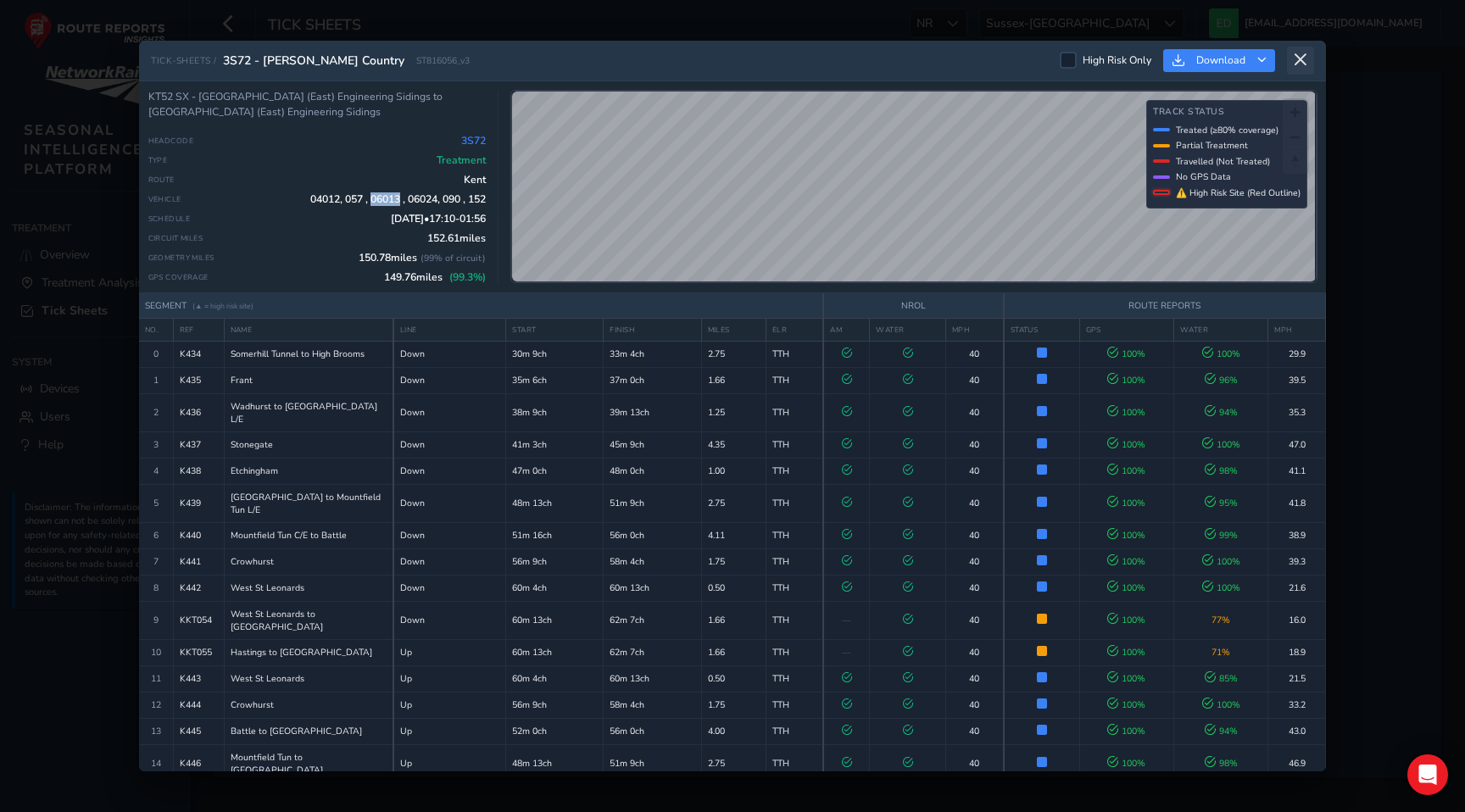
click at [1303, 63] on icon at bounding box center [1301, 61] width 16 height 16
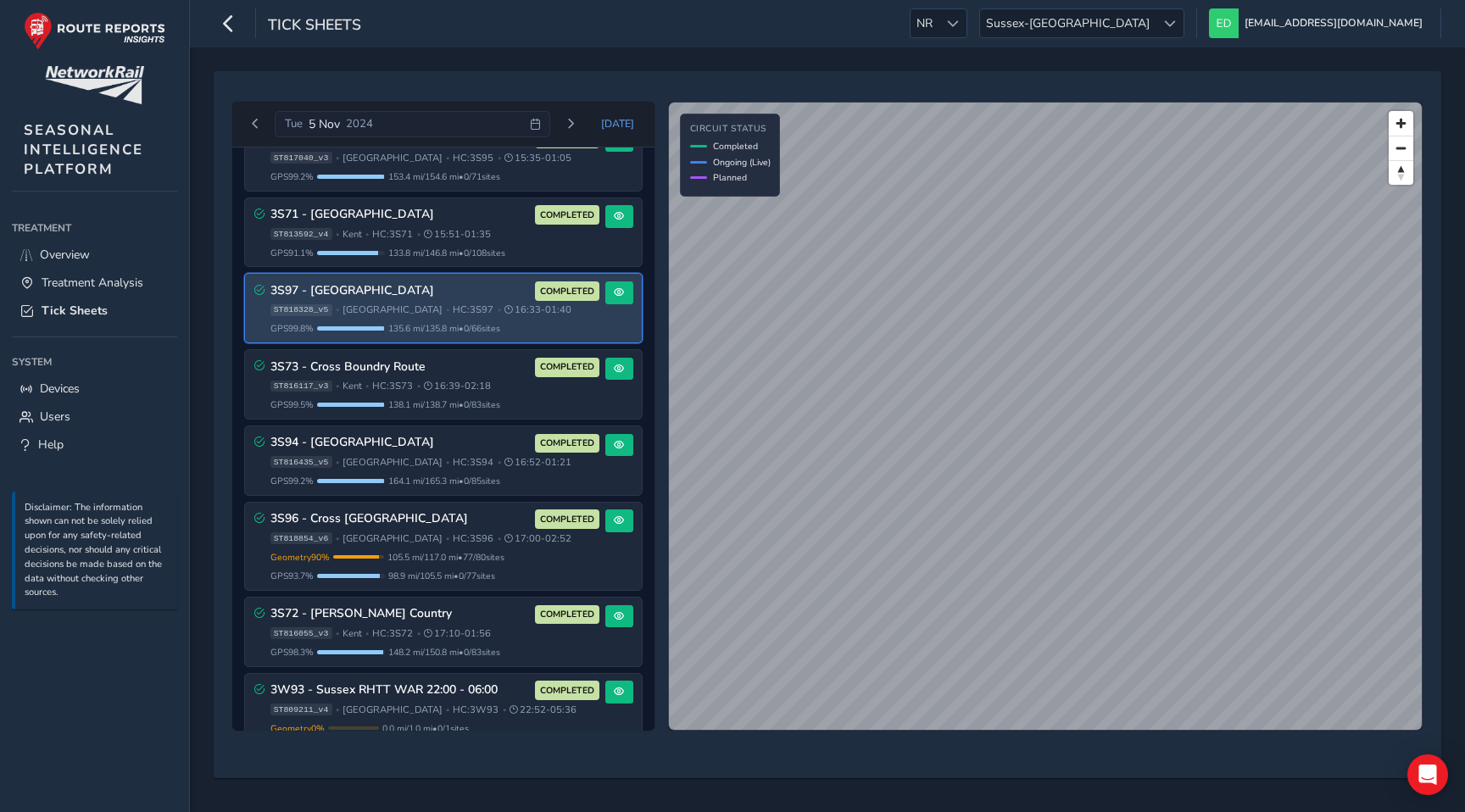
scroll to position [134, 0]
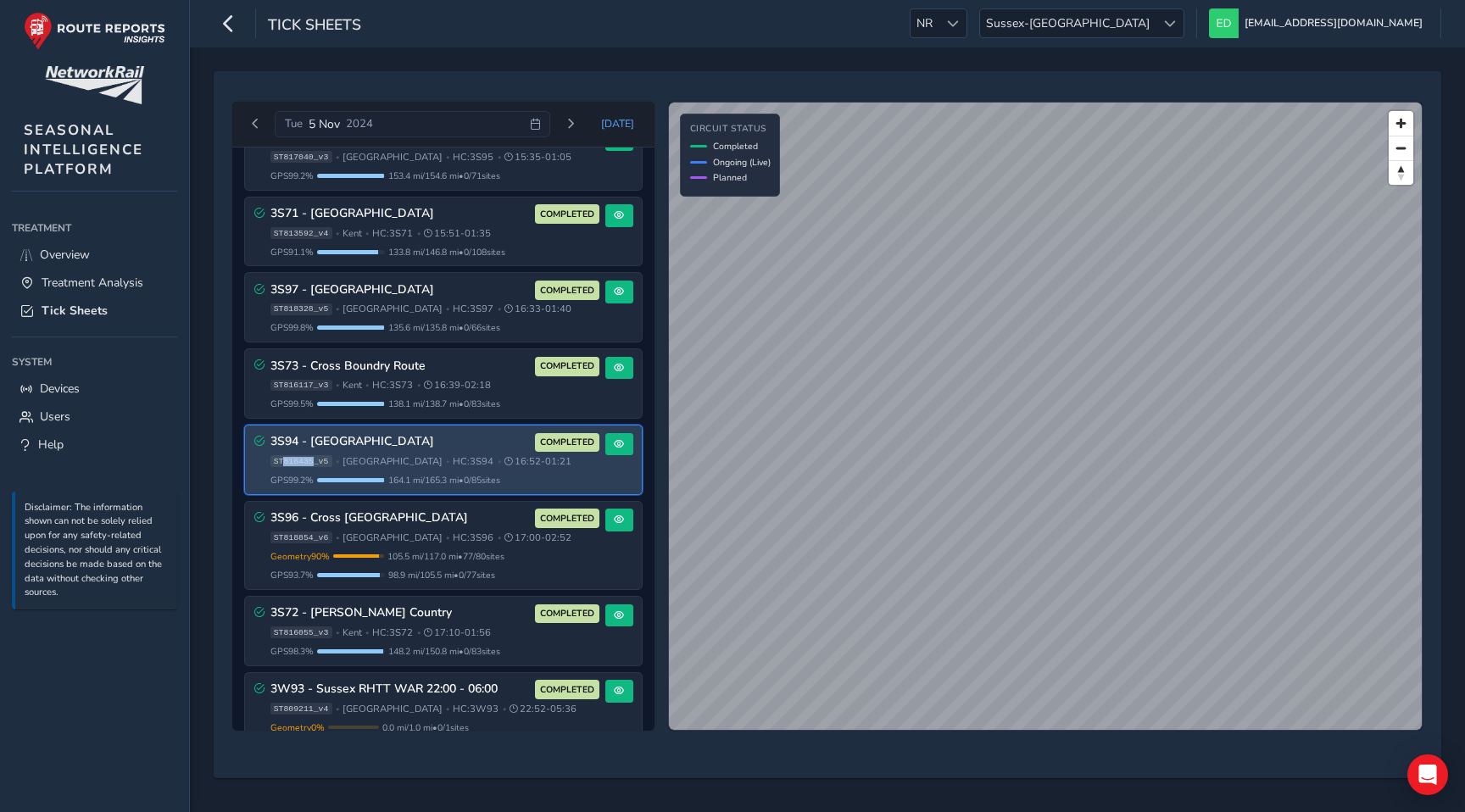
drag, startPoint x: 313, startPoint y: 464, endPoint x: 282, endPoint y: 464, distance: 31.0
click at [282, 464] on span "ST816435_v5" at bounding box center [301, 462] width 62 height 12
copy span "816435"
click at [614, 445] on span at bounding box center [619, 444] width 10 height 10
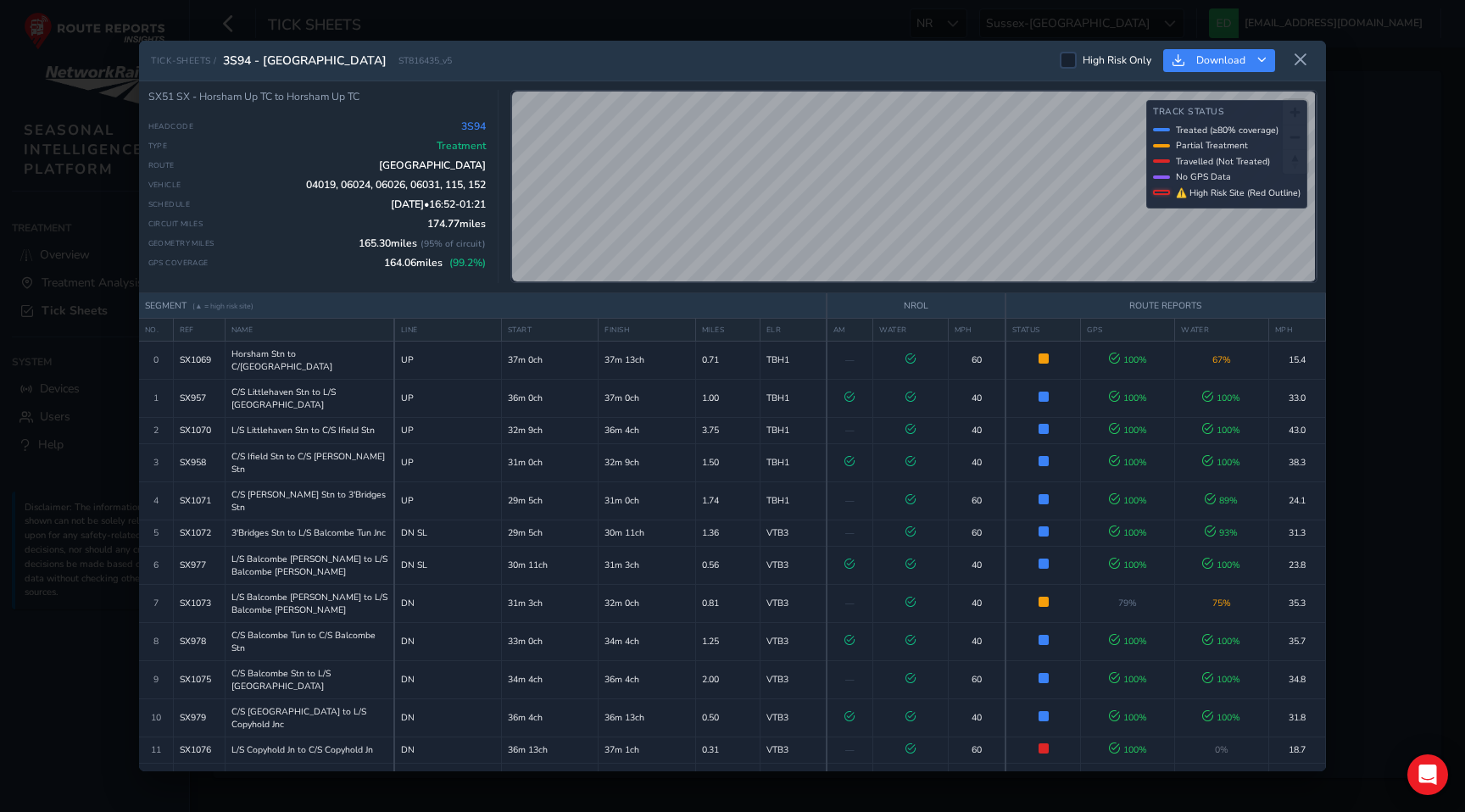
drag, startPoint x: 1311, startPoint y: 62, endPoint x: 1299, endPoint y: 62, distance: 12.0
click at [1311, 62] on button at bounding box center [1300, 61] width 27 height 28
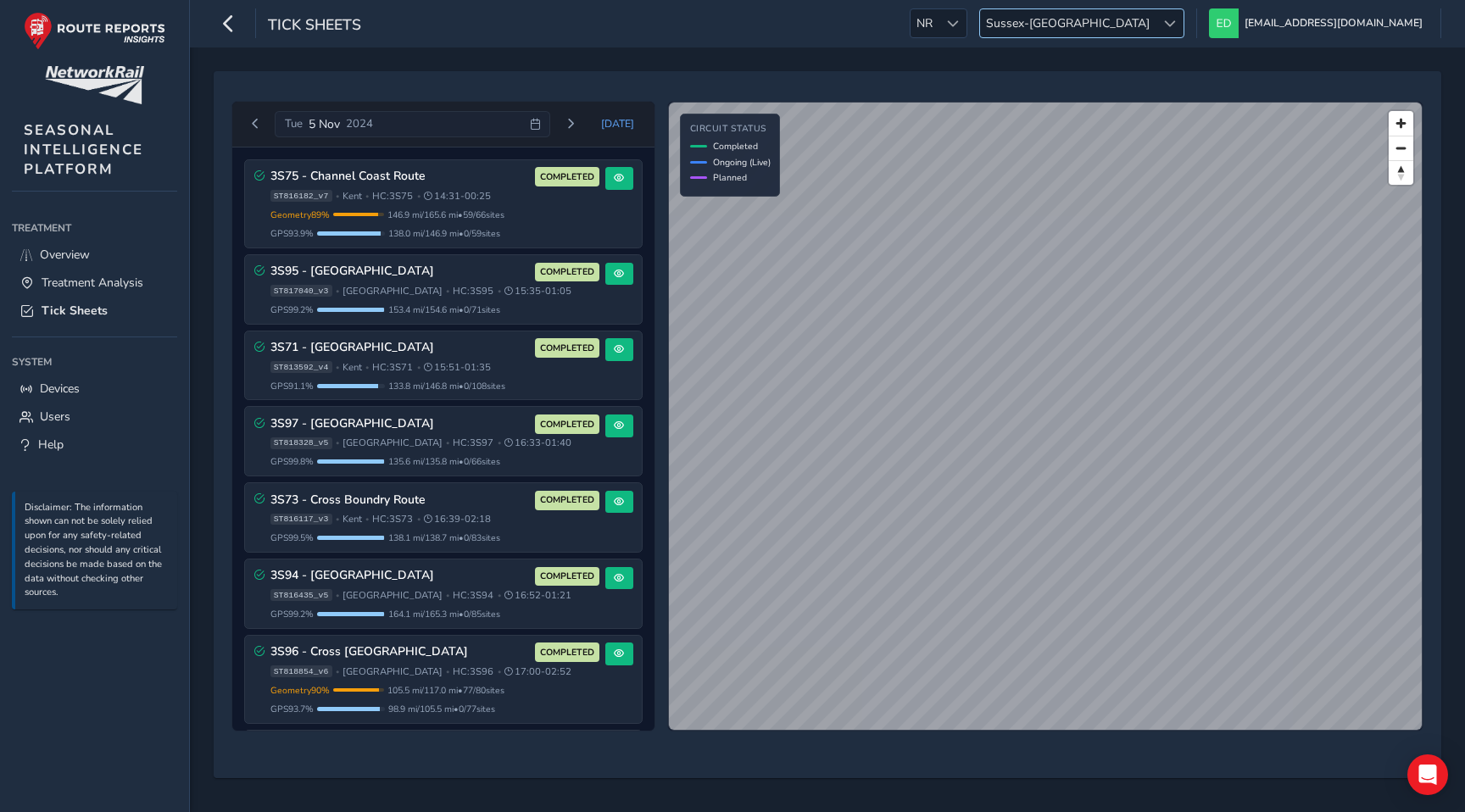
click at [1156, 19] on span "Sussex-[GEOGRAPHIC_DATA]" at bounding box center [1068, 23] width 175 height 28
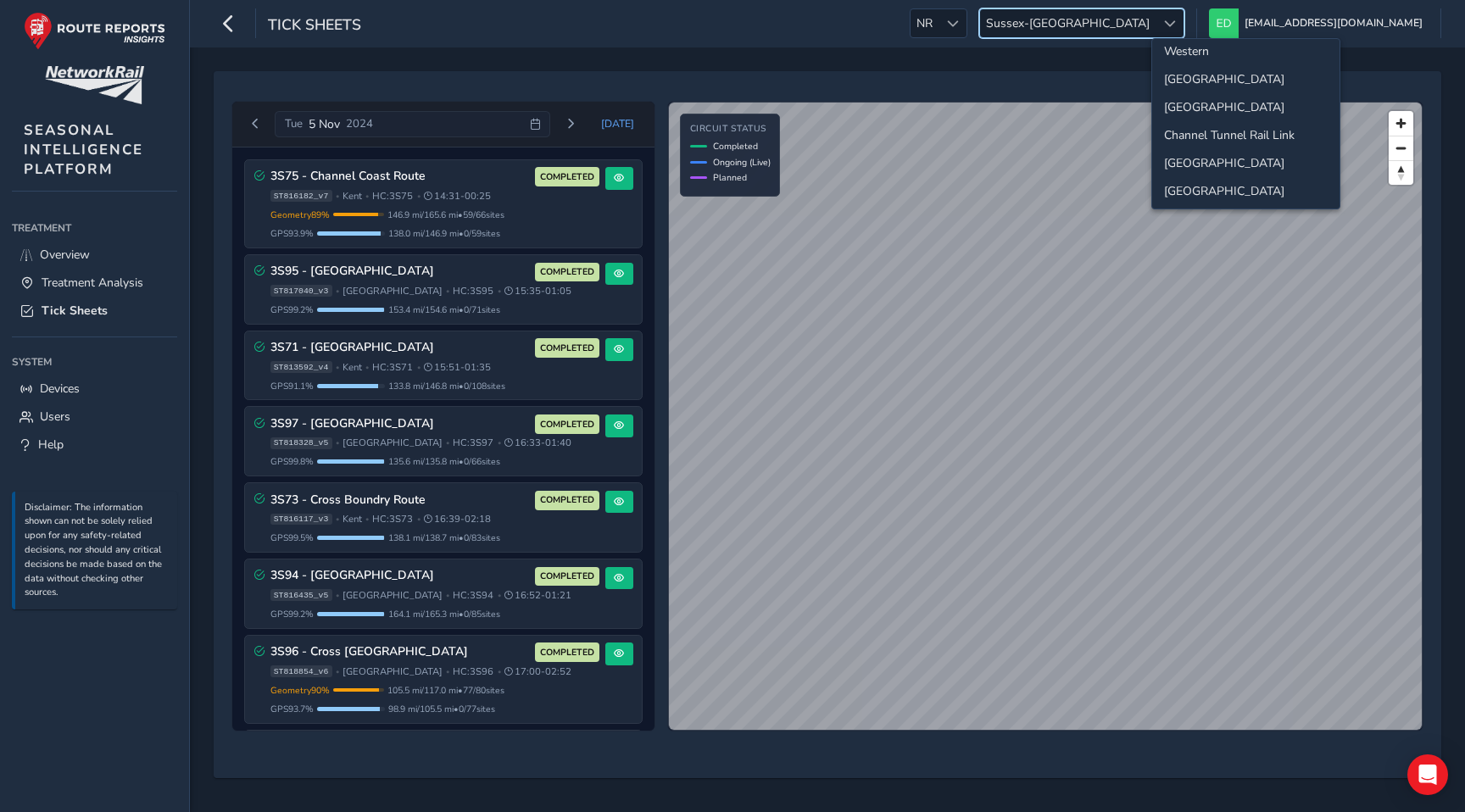
scroll to position [178, 0]
click at [1206, 159] on li "[GEOGRAPHIC_DATA]" at bounding box center [1246, 160] width 187 height 28
